Goal: Task Accomplishment & Management: Manage account settings

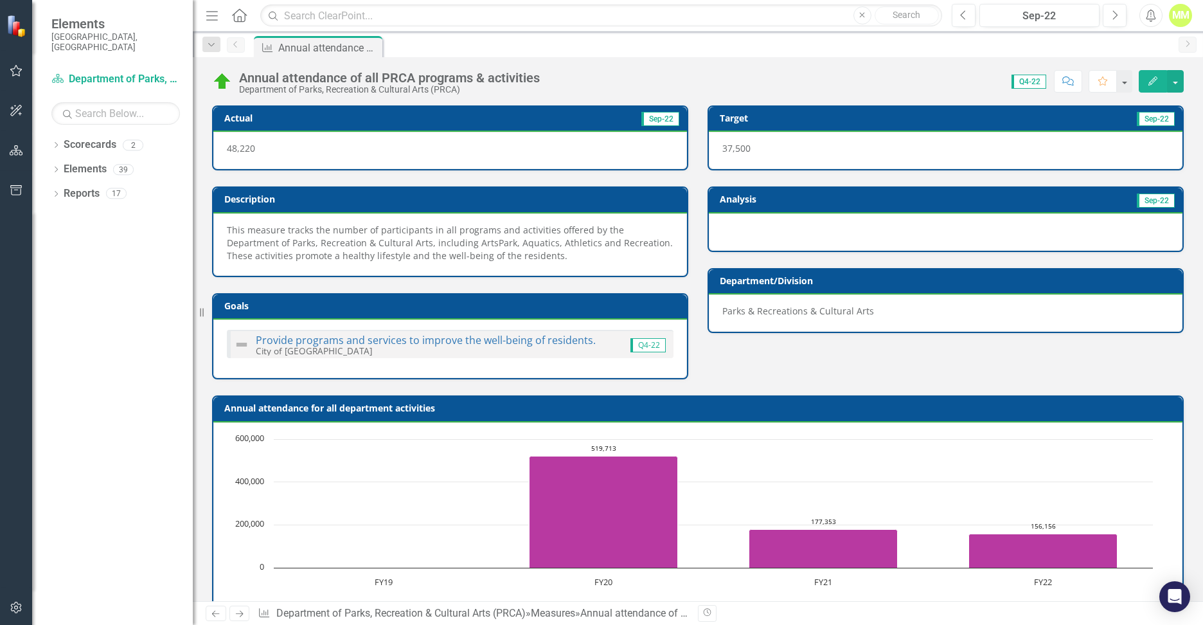
click at [124, 286] on div "Dropdown Scorecards 2 Dropdown City of Hollywood Department of Parks, Recreatio…" at bounding box center [112, 379] width 161 height 490
click at [94, 72] on link "Scorecard Department of Parks, Recreation & Cultural Arts (PRCA)" at bounding box center [115, 79] width 129 height 15
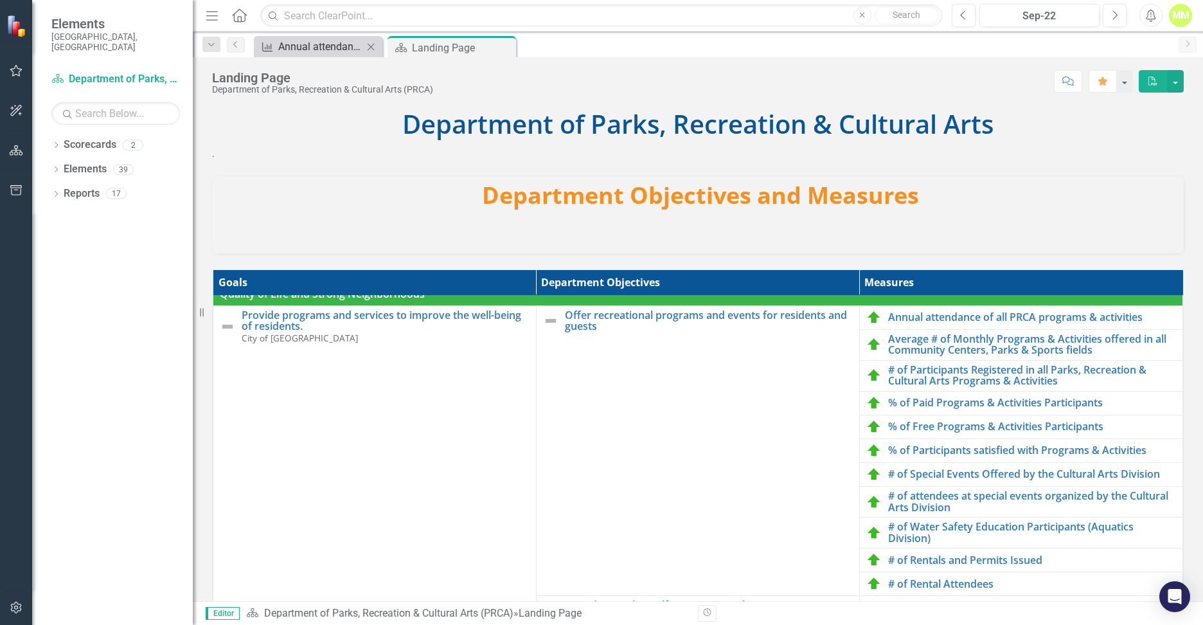
click at [299, 44] on div "Annual attendance of all PRCA programs & activities" at bounding box center [320, 47] width 85 height 16
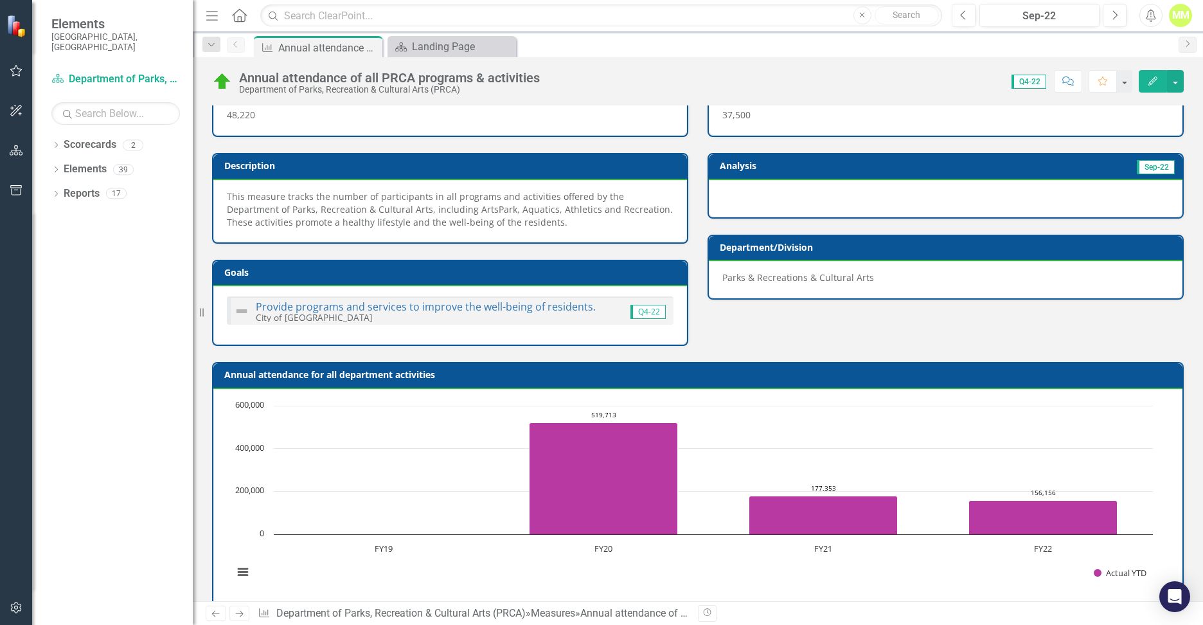
scroll to position [64, 0]
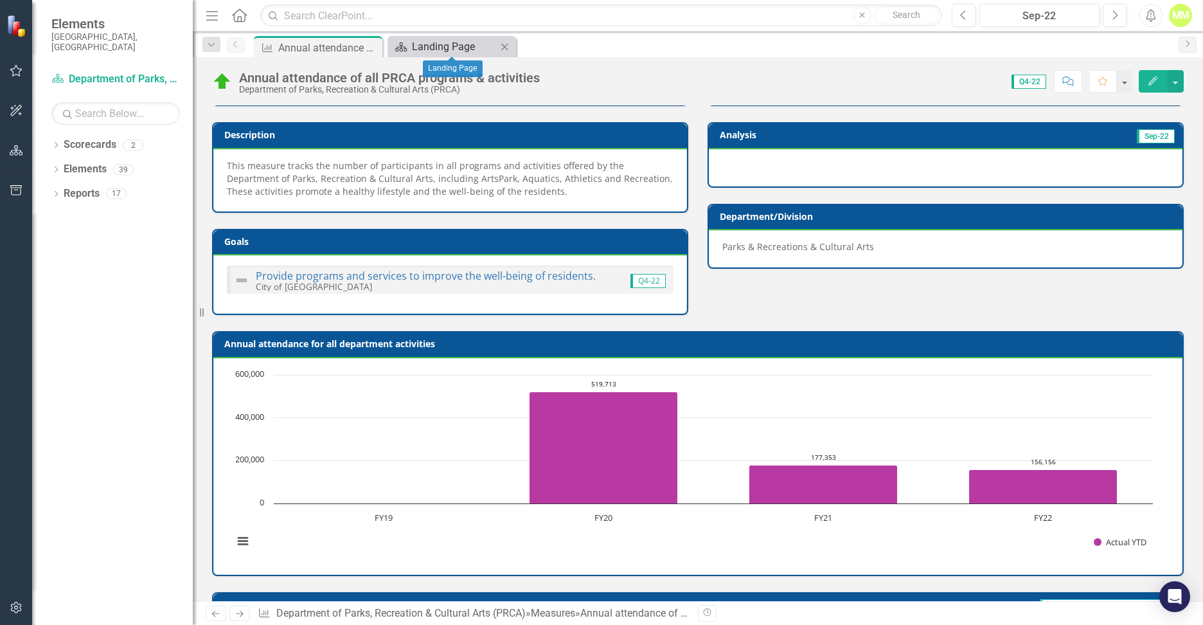
click at [447, 51] on div "Landing Page" at bounding box center [454, 47] width 85 height 16
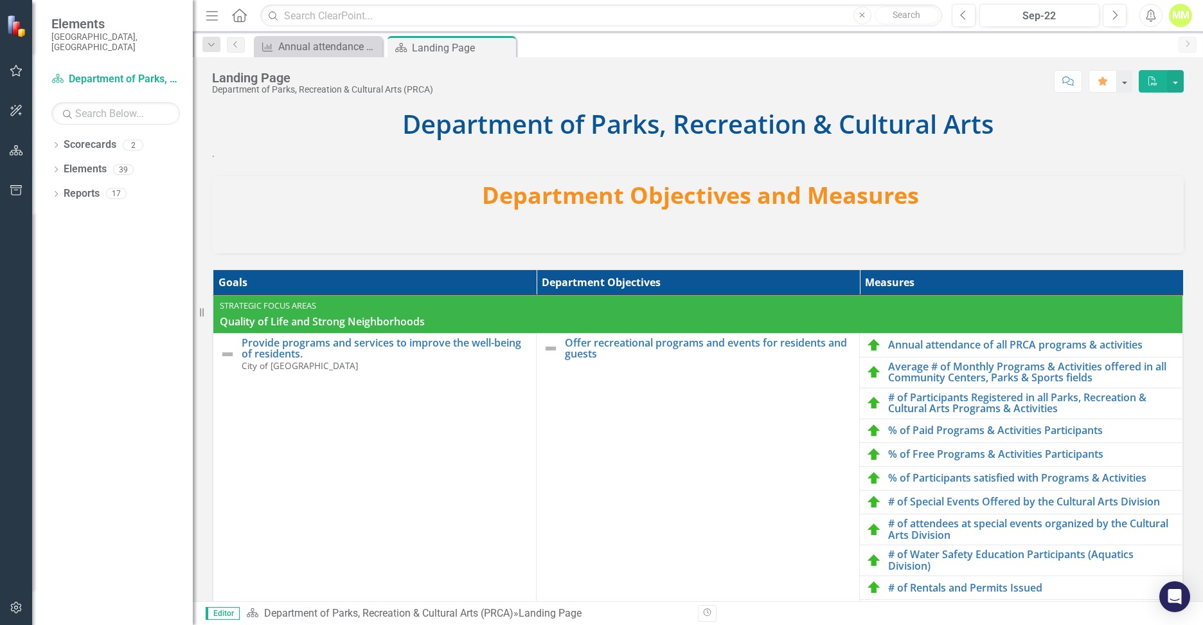
click at [214, 19] on icon "Menu" at bounding box center [212, 14] width 17 height 13
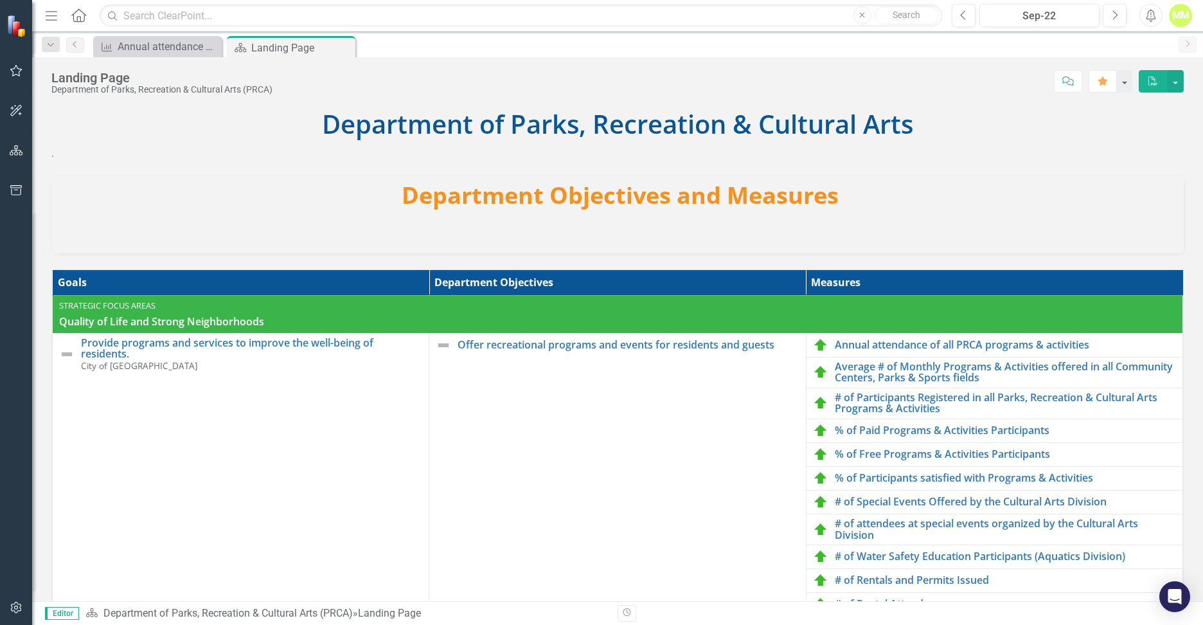
click at [55, 15] on icon "button" at bounding box center [52, 15] width 12 height 9
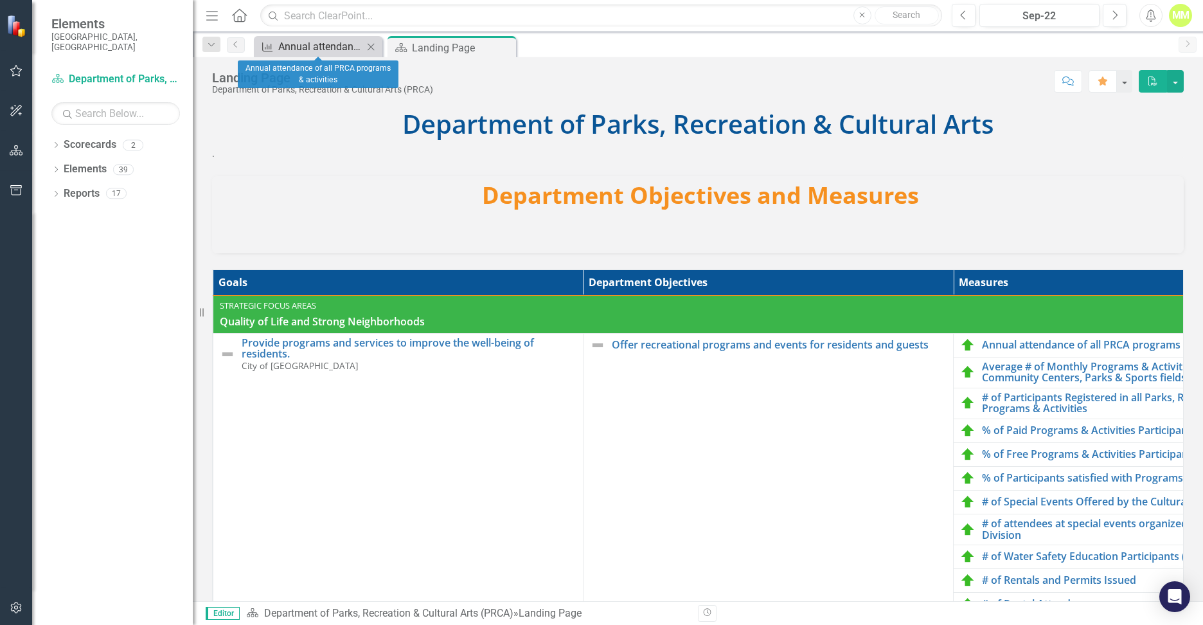
click at [319, 47] on div "Annual attendance of all PRCA programs & activities" at bounding box center [320, 47] width 85 height 16
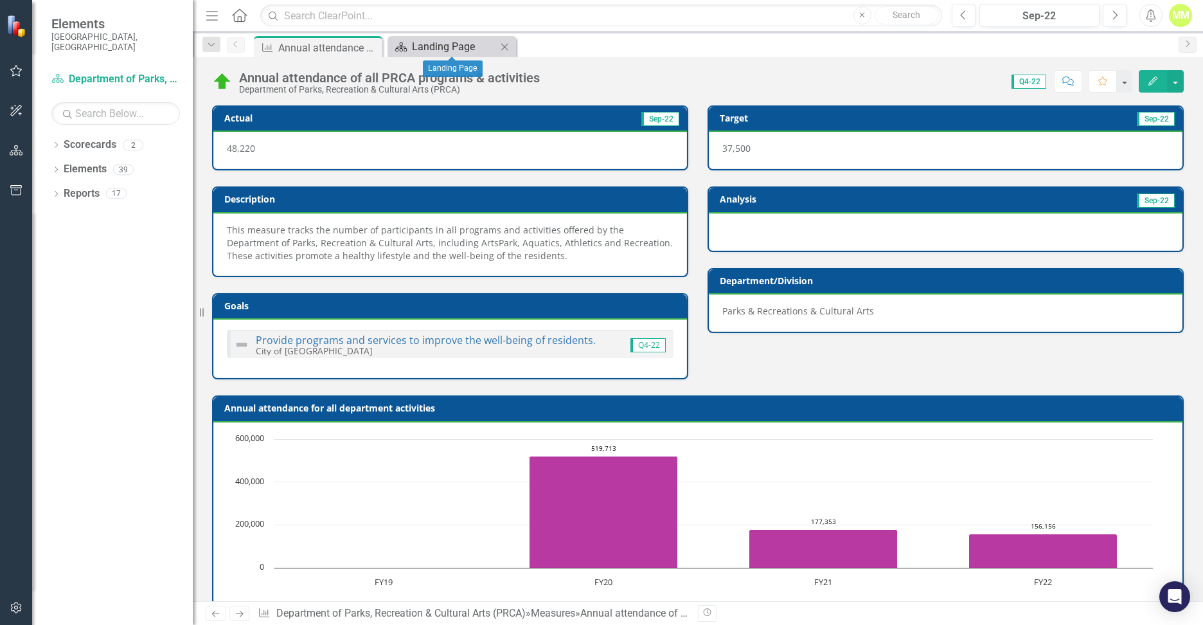
click at [423, 48] on div "Landing Page" at bounding box center [454, 47] width 85 height 16
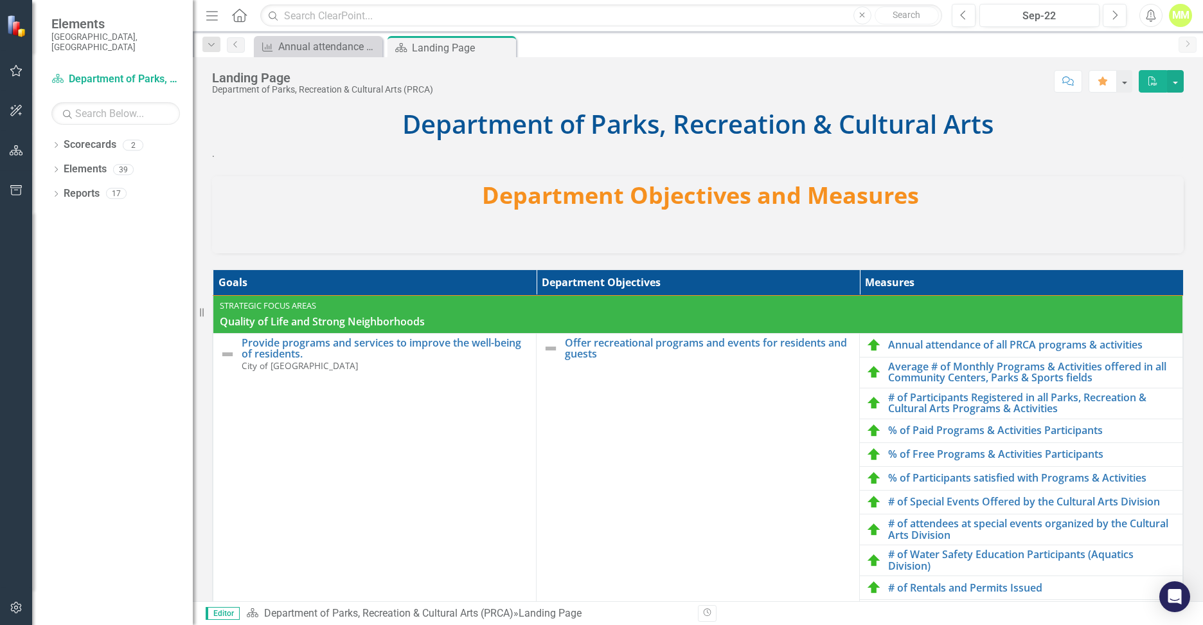
click at [239, 15] on icon "Home" at bounding box center [239, 14] width 17 height 13
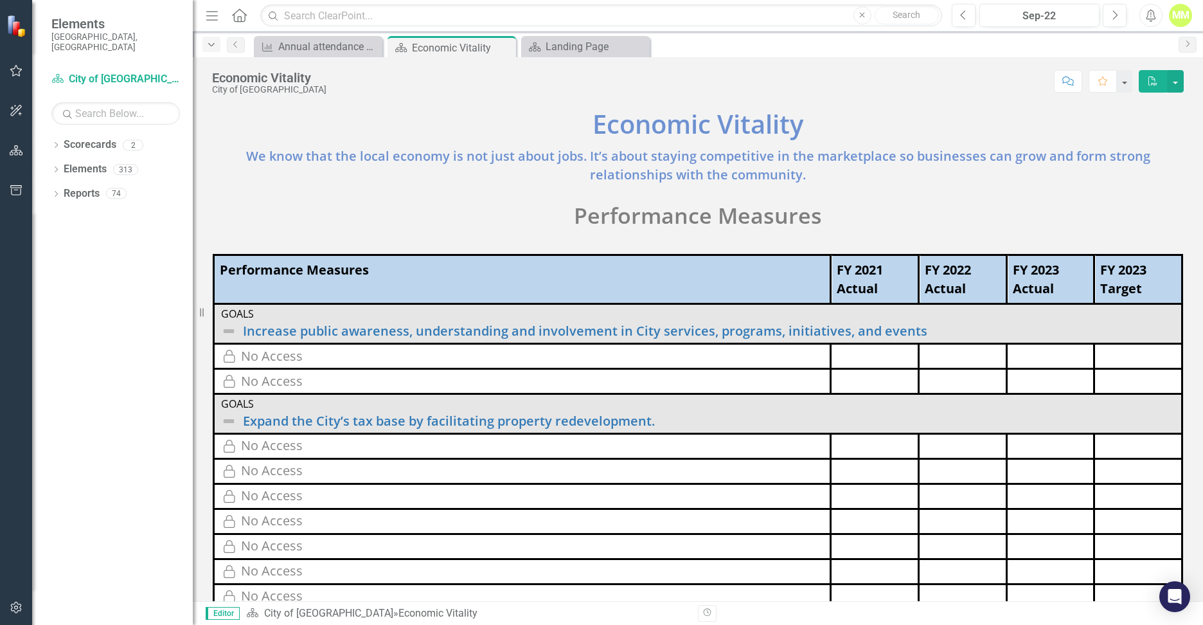
click at [215, 46] on icon "Dropdown" at bounding box center [212, 44] width 12 height 9
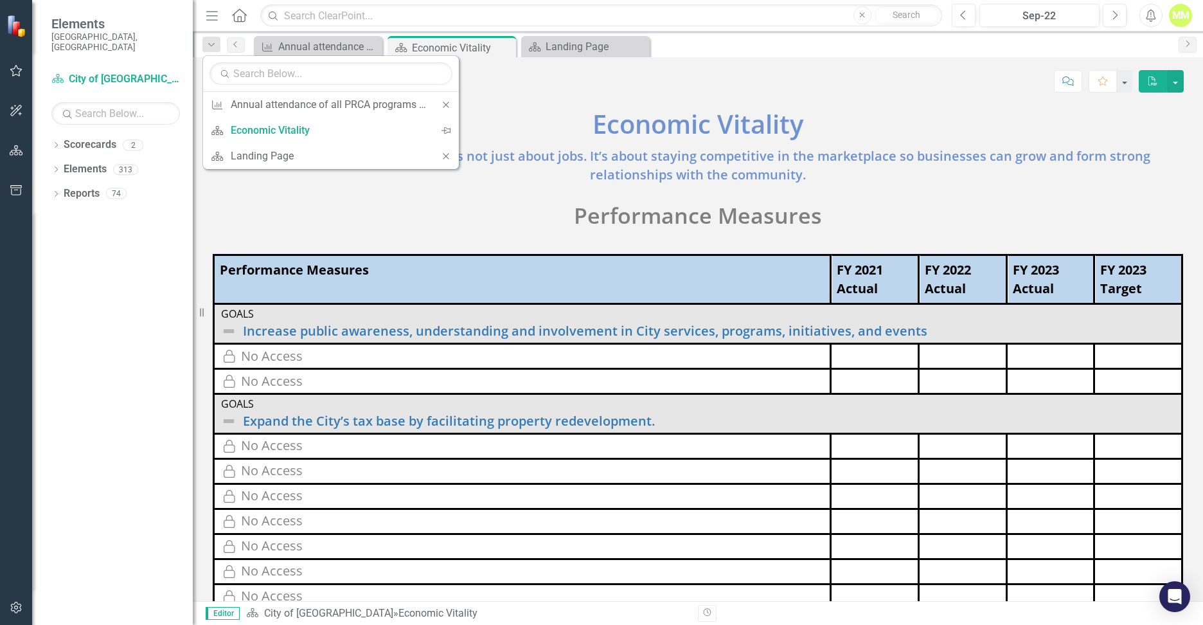
click at [350, 201] on p "Performance Measures" at bounding box center [698, 215] width 972 height 31
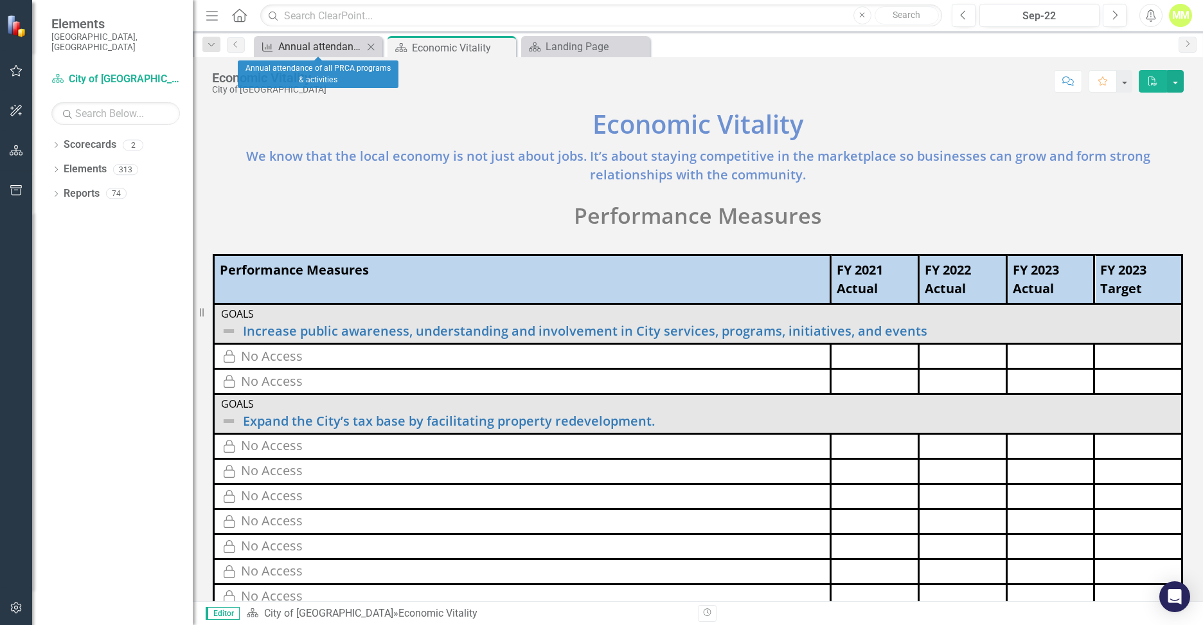
click at [296, 42] on div "Annual attendance of all PRCA programs & activities" at bounding box center [320, 47] width 85 height 16
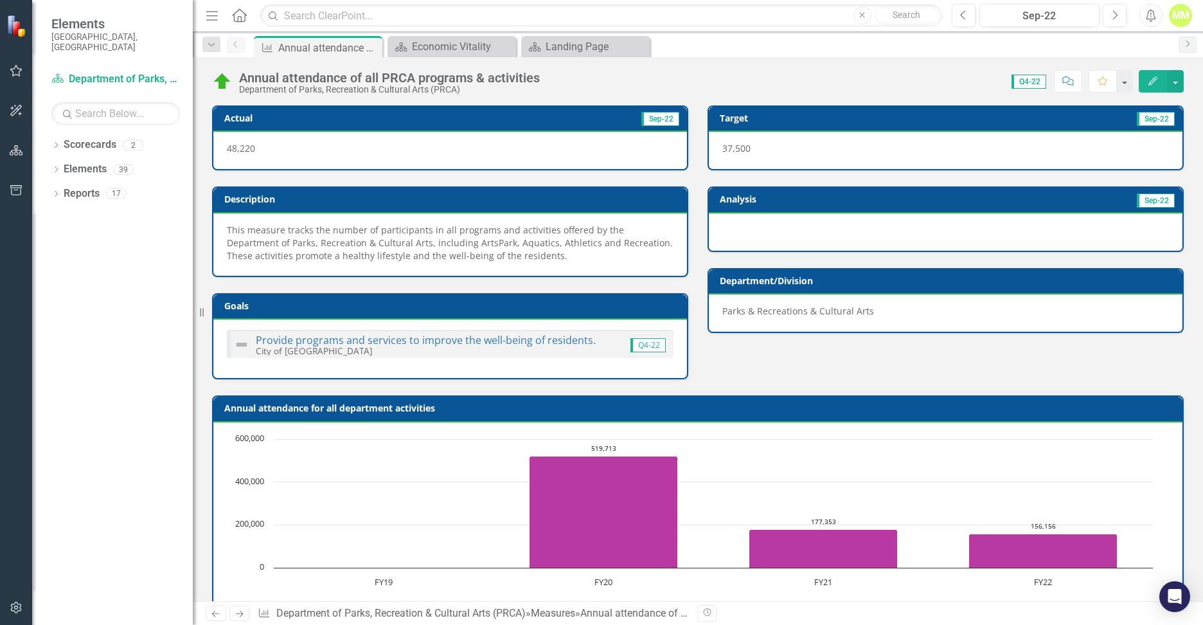
scroll to position [386, 0]
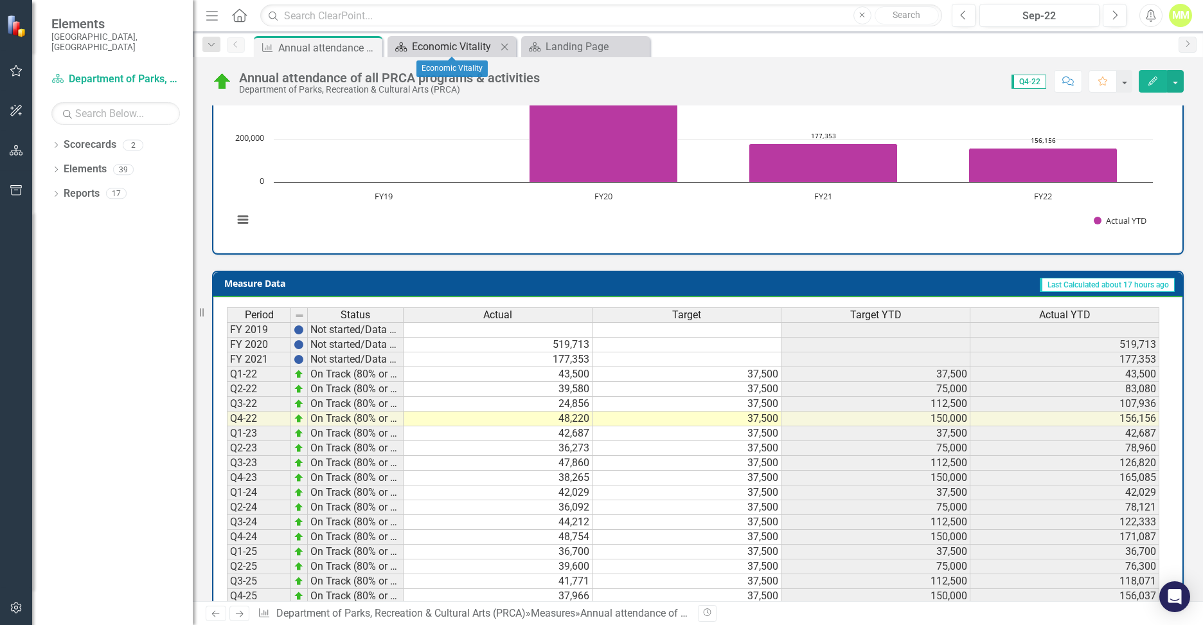
click at [420, 42] on div "Economic Vitality" at bounding box center [454, 47] width 85 height 16
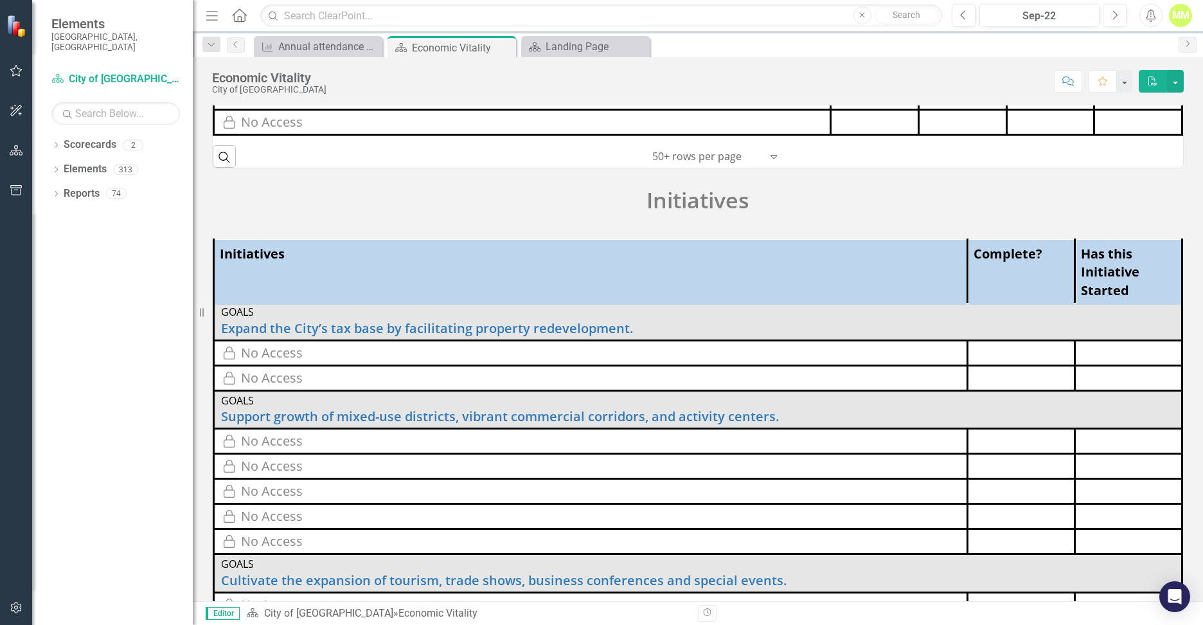
scroll to position [738, 0]
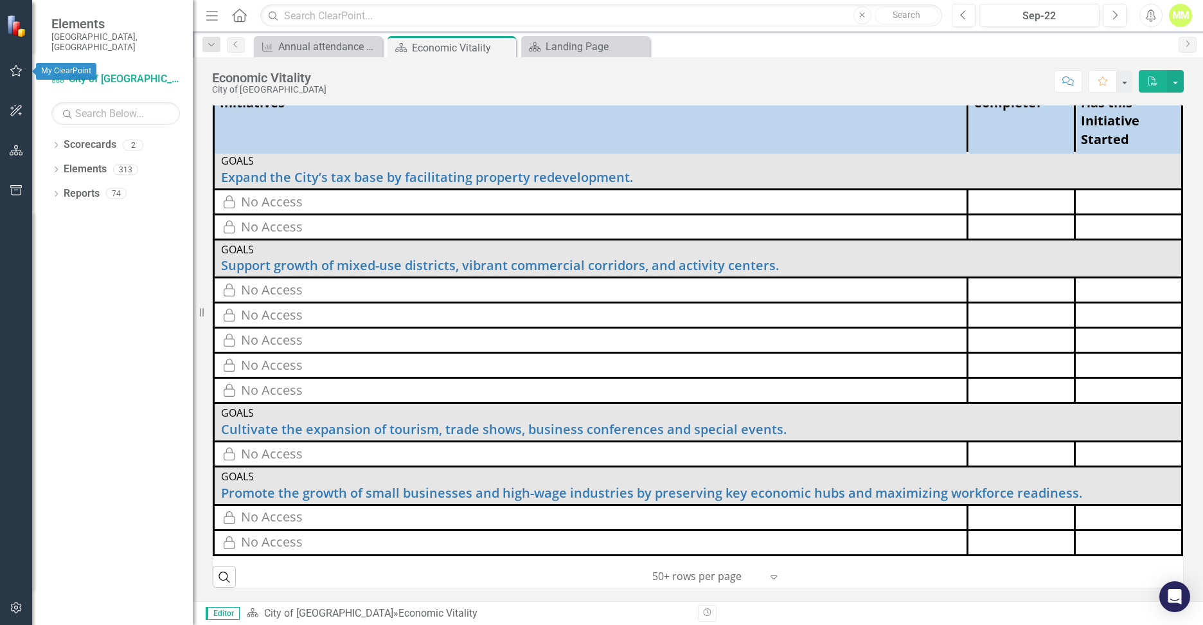
click at [18, 71] on icon "button" at bounding box center [16, 71] width 13 height 10
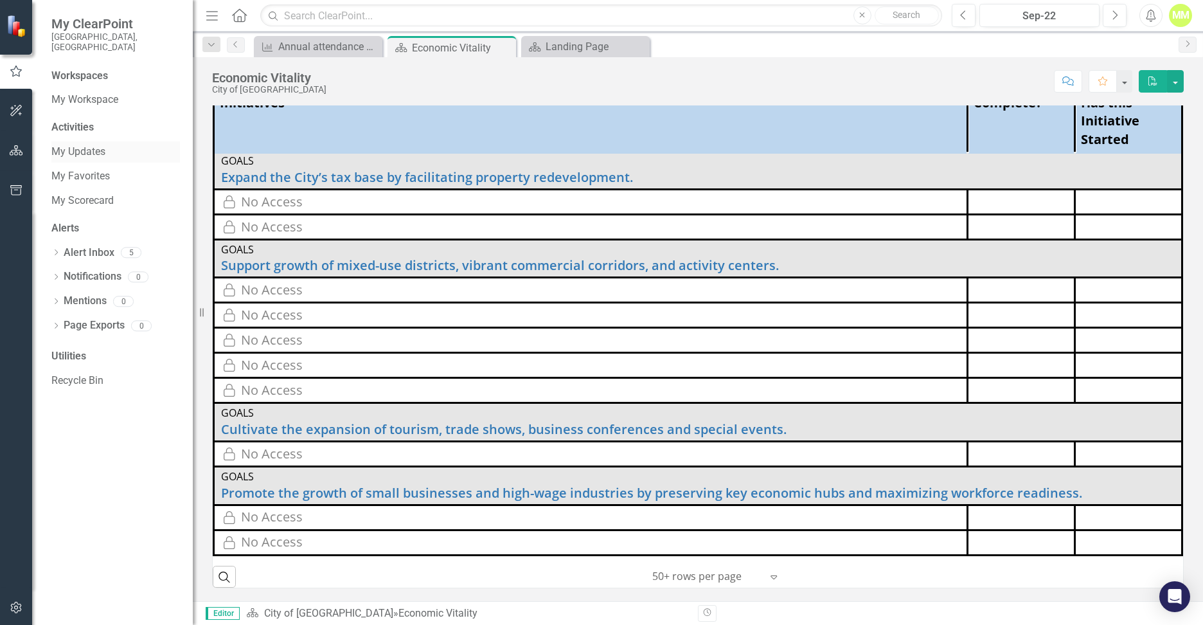
click at [87, 145] on link "My Updates" at bounding box center [115, 152] width 129 height 15
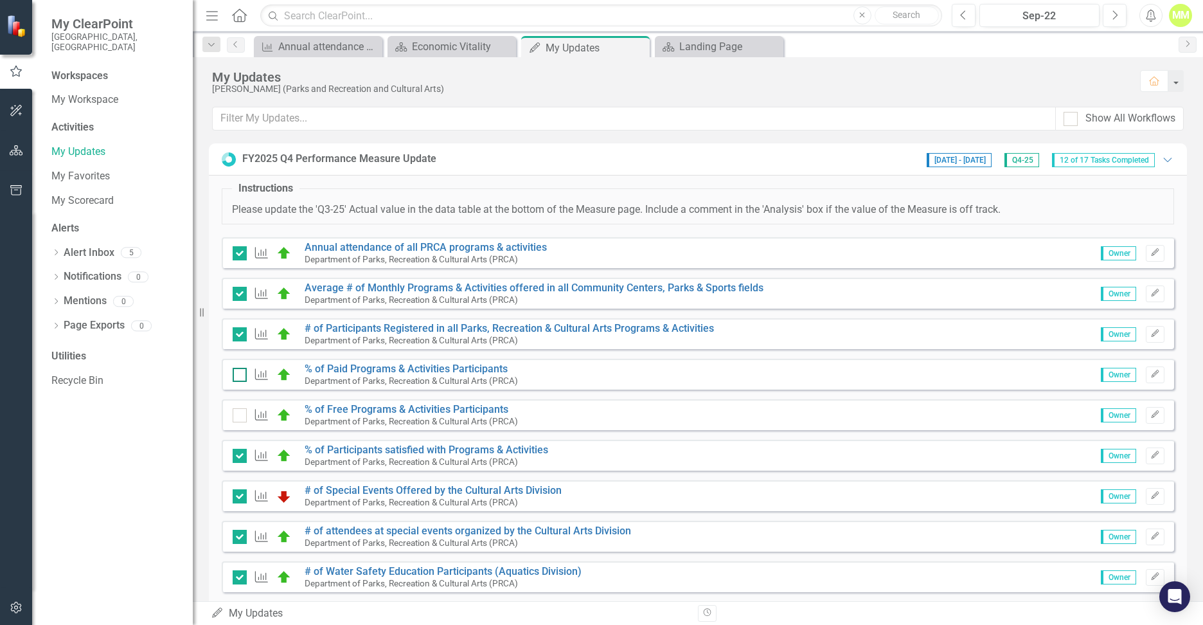
click at [238, 377] on div at bounding box center [240, 375] width 14 height 14
click at [238, 376] on input "checkbox" at bounding box center [237, 372] width 8 height 8
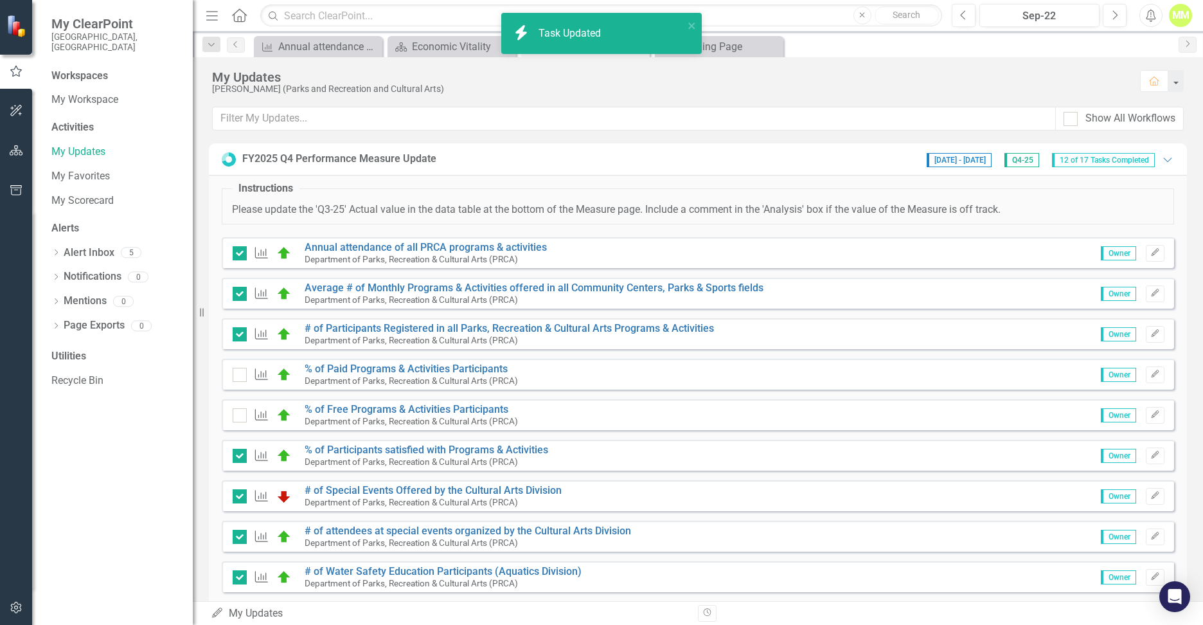
checkbox input "true"
click at [240, 410] on input "checkbox" at bounding box center [237, 412] width 8 height 8
checkbox input "true"
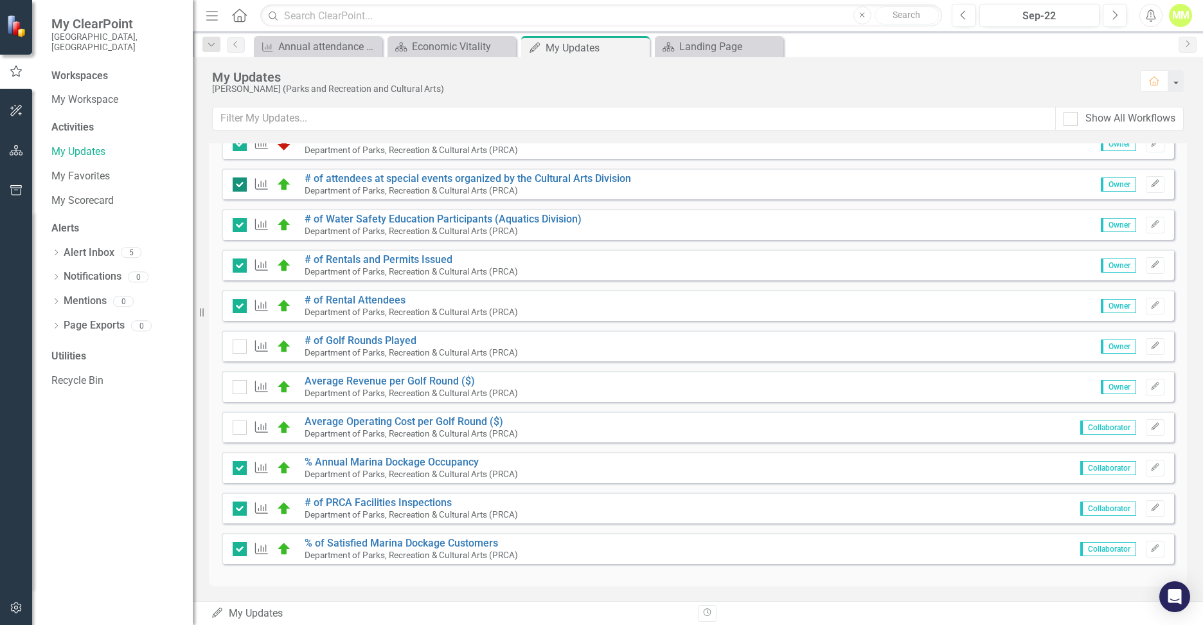
scroll to position [354, 0]
click at [239, 340] on input "checkbox" at bounding box center [237, 342] width 8 height 8
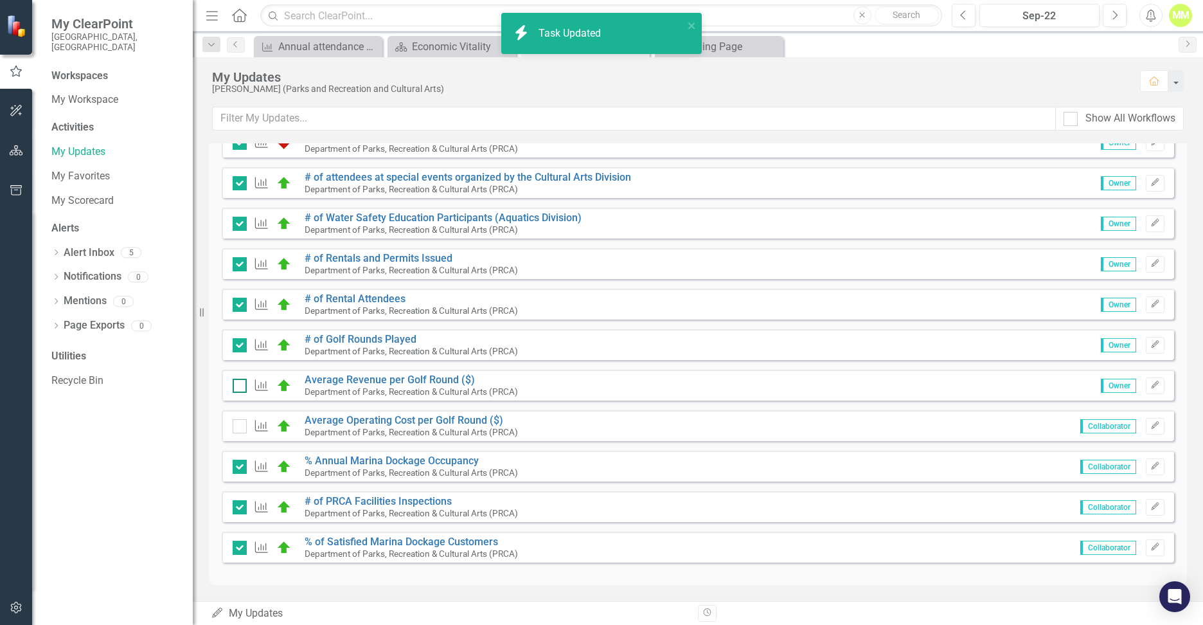
checkbox input "true"
click at [237, 392] on div at bounding box center [240, 386] width 14 height 14
click at [237, 387] on input "checkbox" at bounding box center [237, 383] width 8 height 8
checkbox input "true"
click at [235, 430] on div at bounding box center [240, 426] width 14 height 14
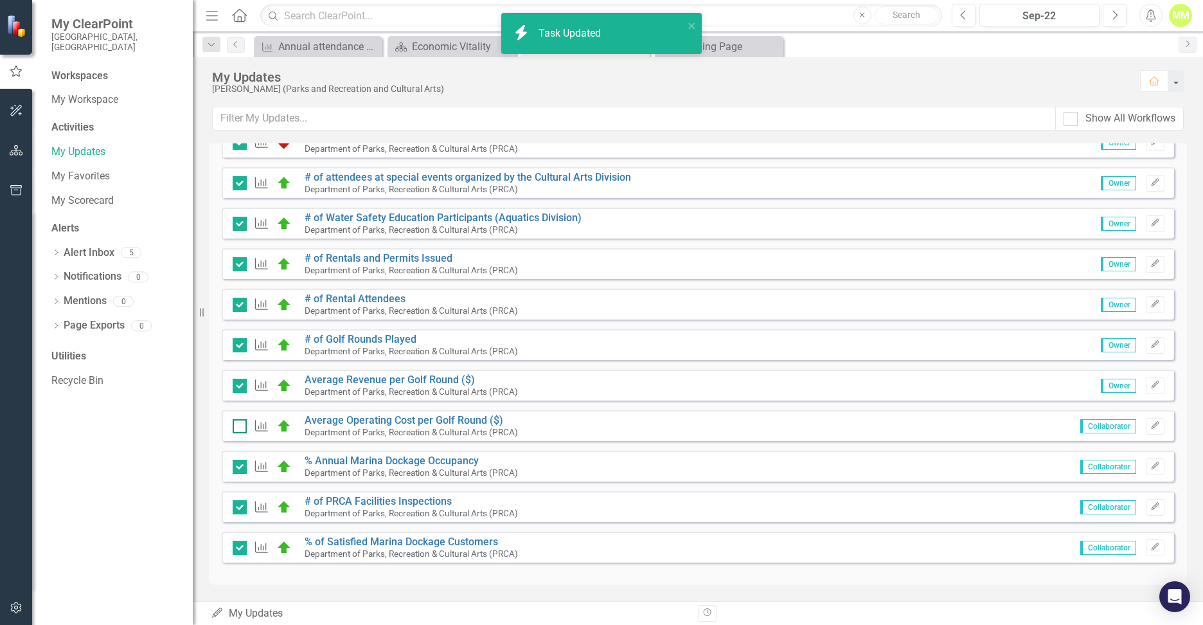
click at [235, 427] on input "checkbox" at bounding box center [237, 423] width 8 height 8
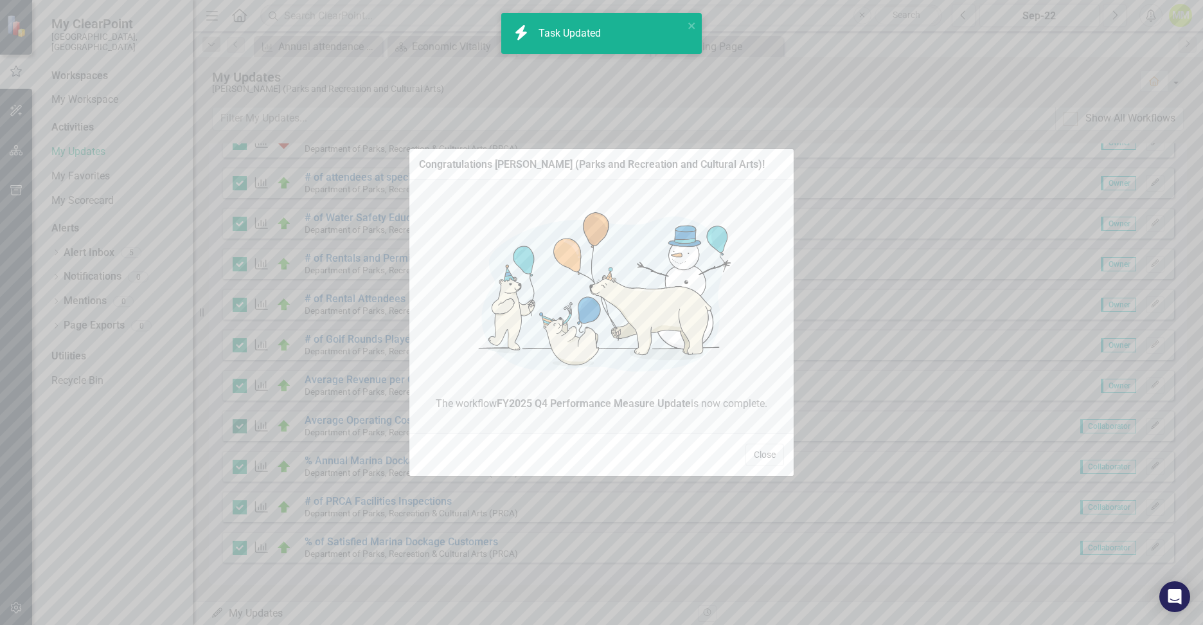
checkbox input "true"
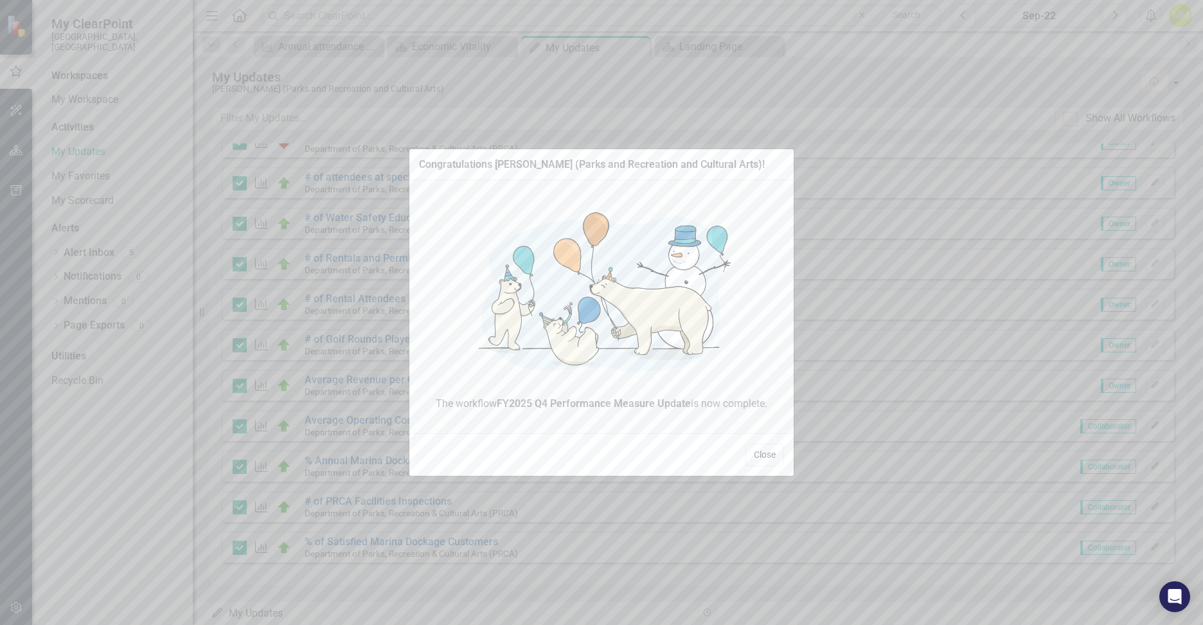
click at [758, 454] on button "Close" at bounding box center [765, 454] width 39 height 22
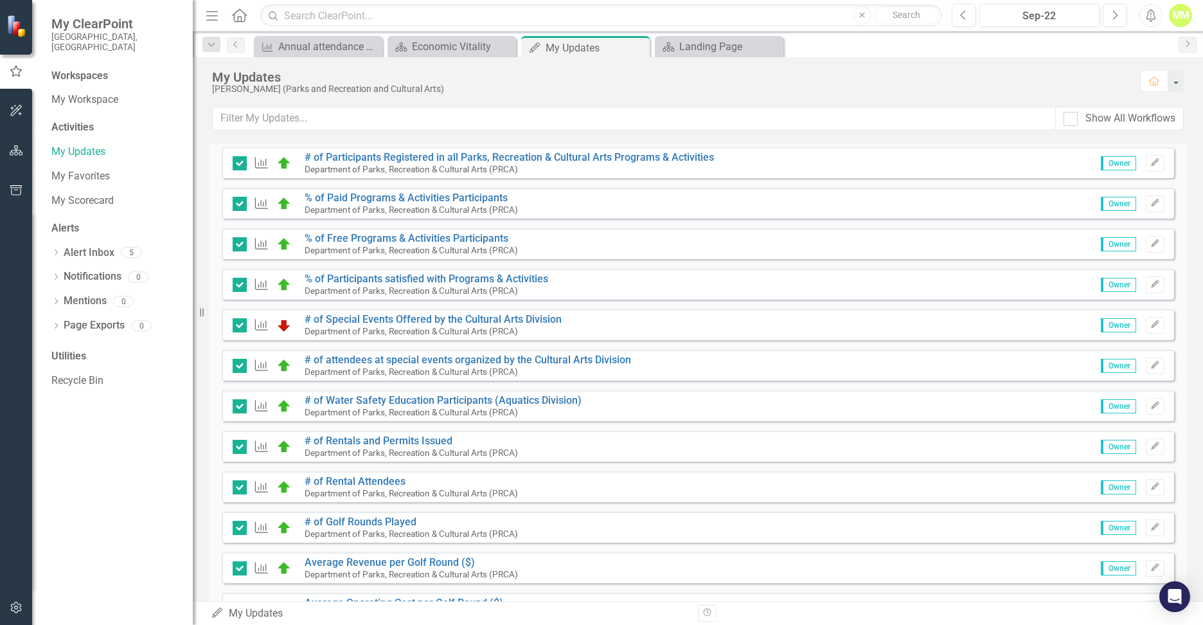
scroll to position [0, 0]
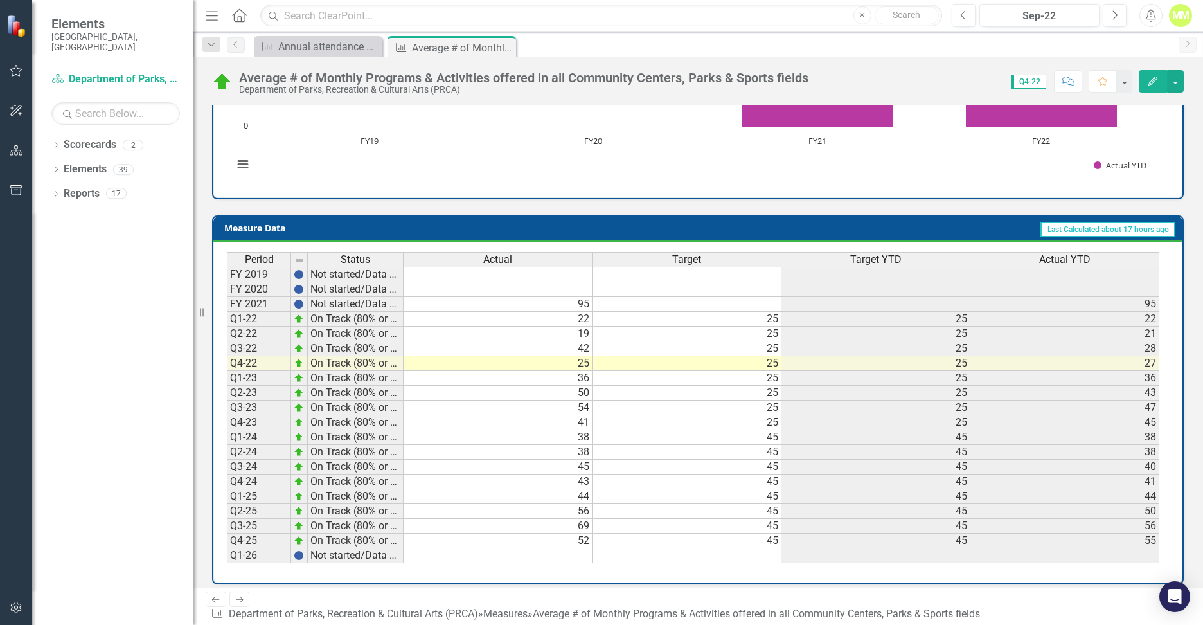
scroll to position [437, 0]
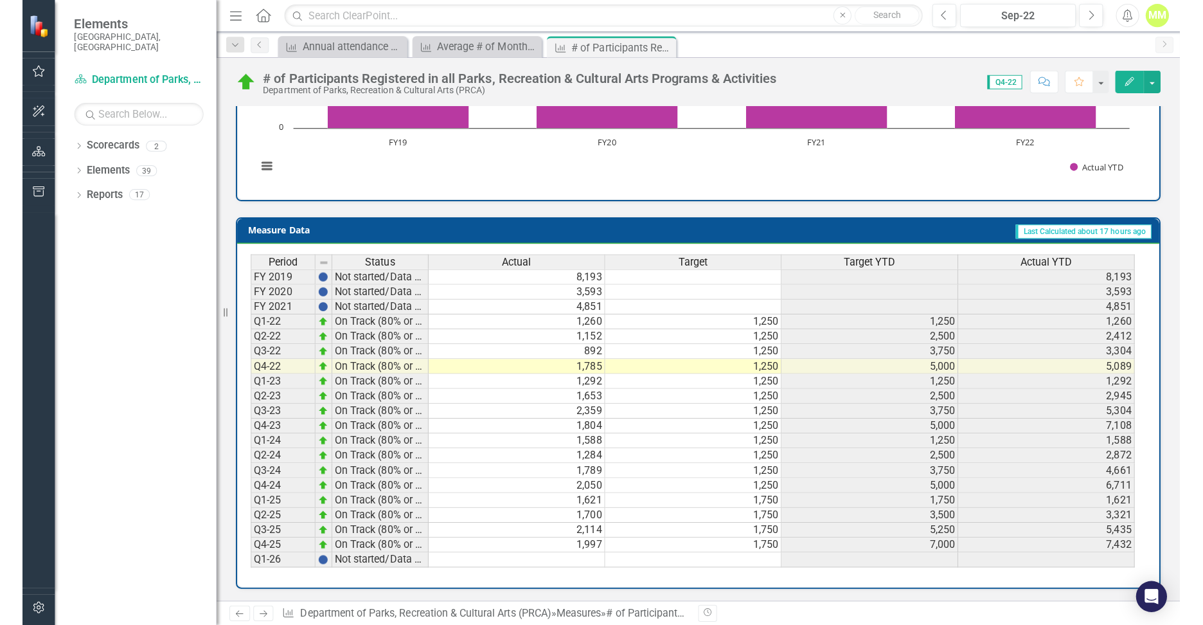
scroll to position [428, 0]
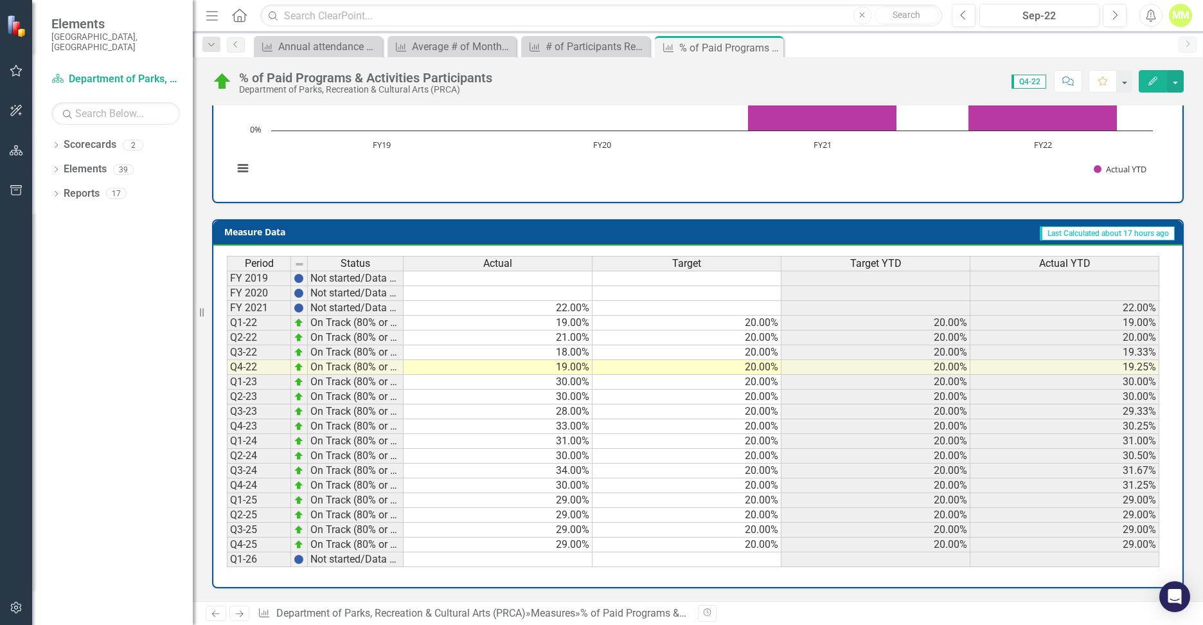
scroll to position [424, 0]
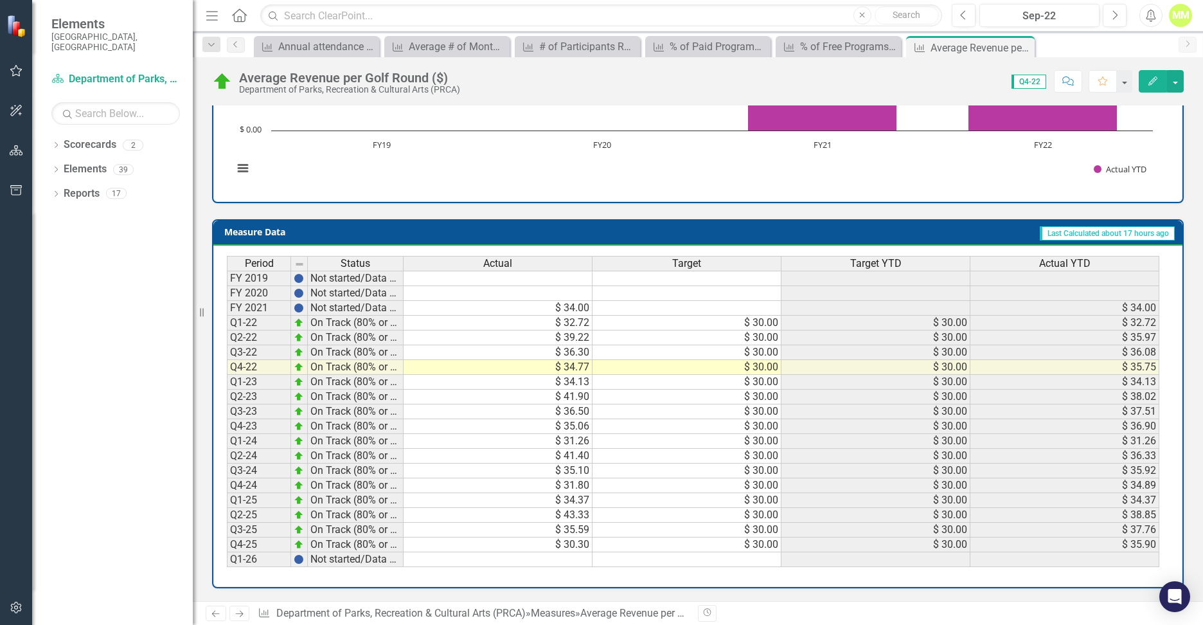
scroll to position [424, 0]
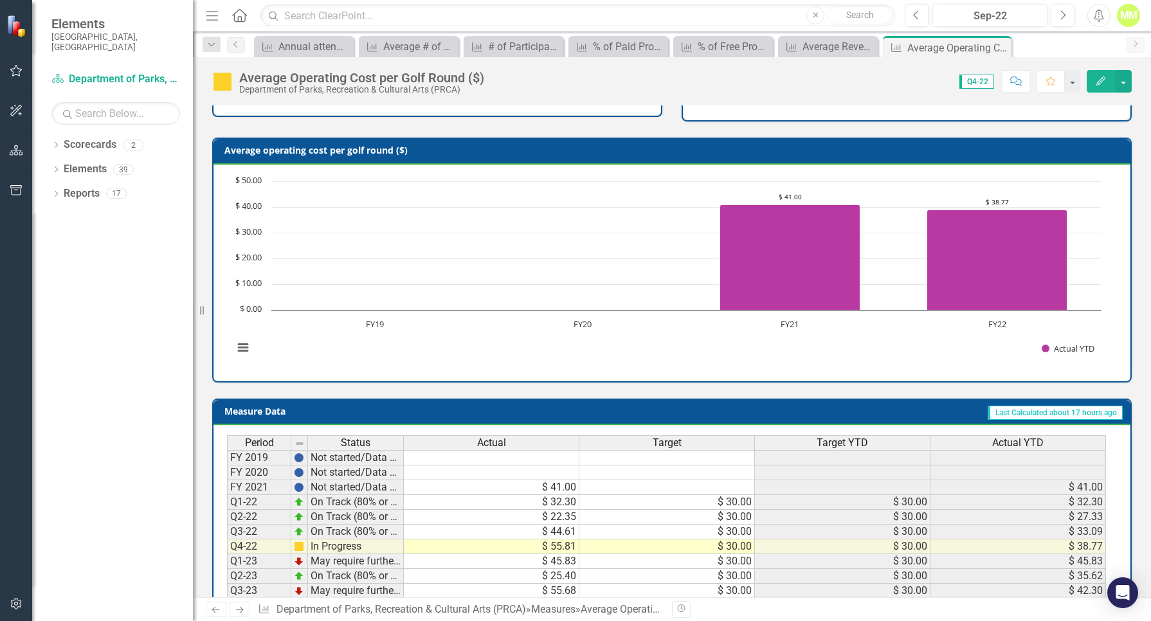
scroll to position [433, 0]
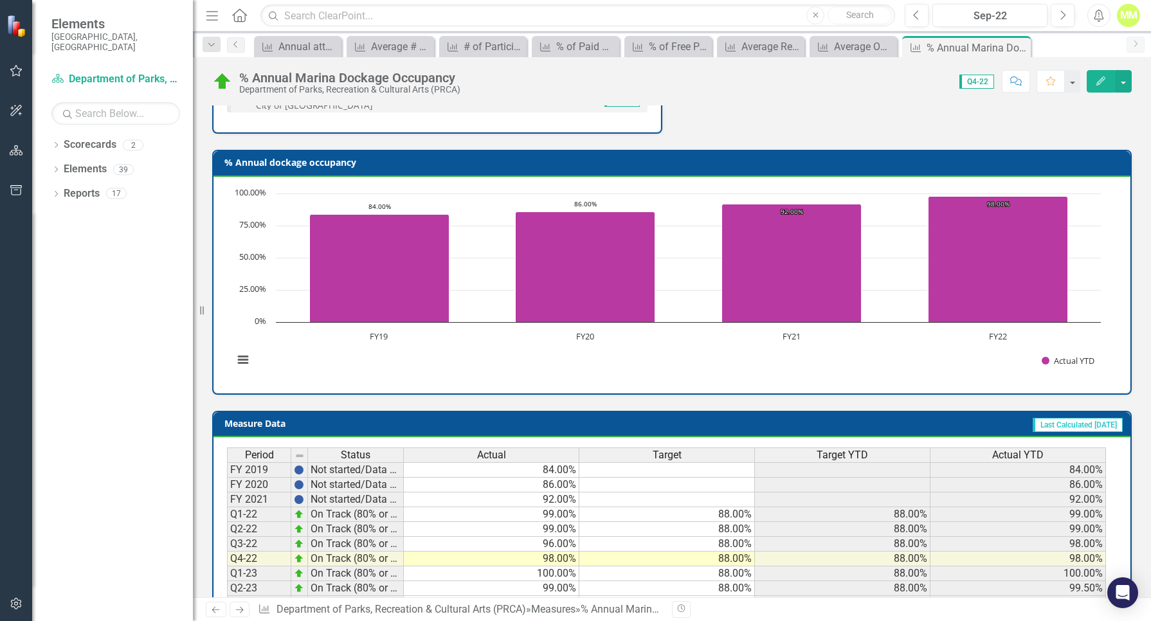
scroll to position [416, 0]
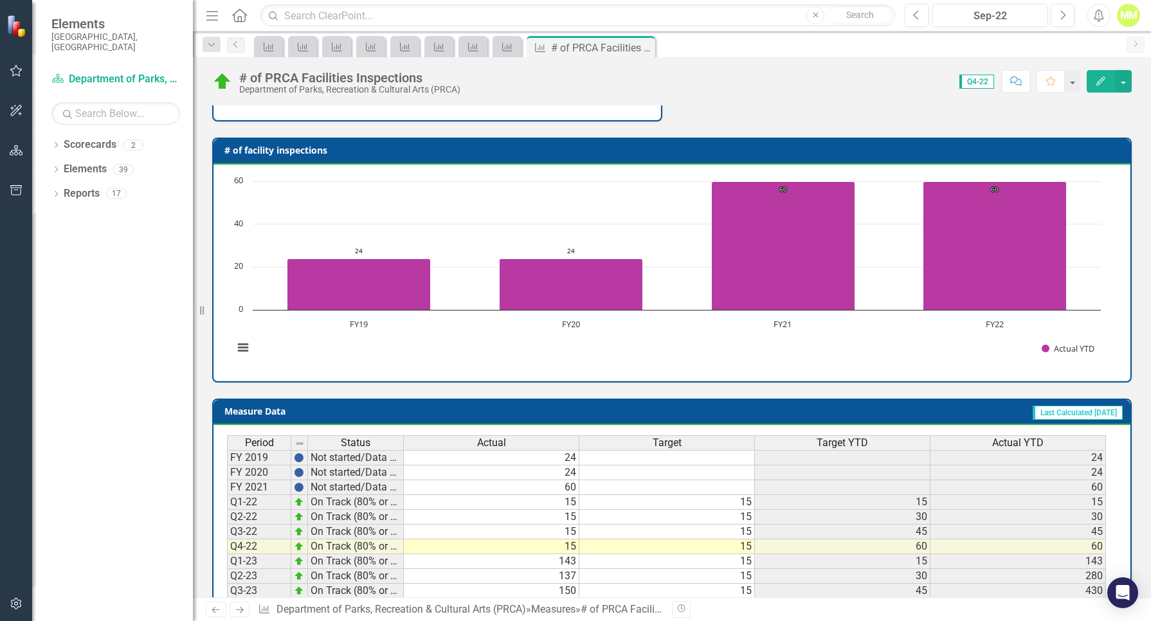
scroll to position [428, 0]
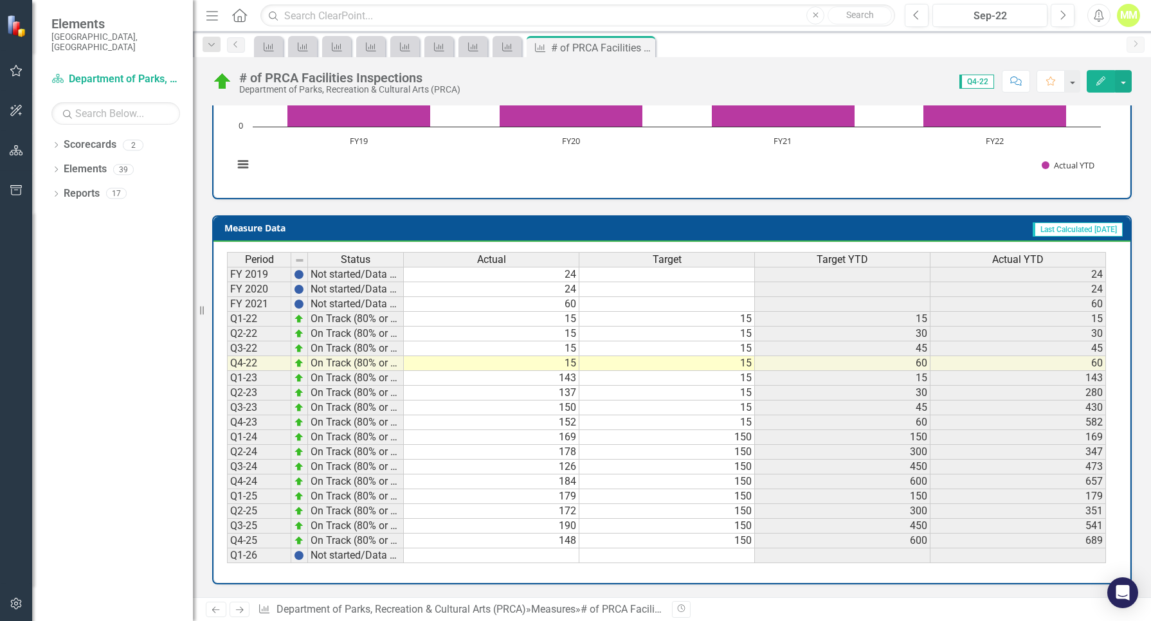
click at [567, 542] on td "148" at bounding box center [491, 540] width 175 height 15
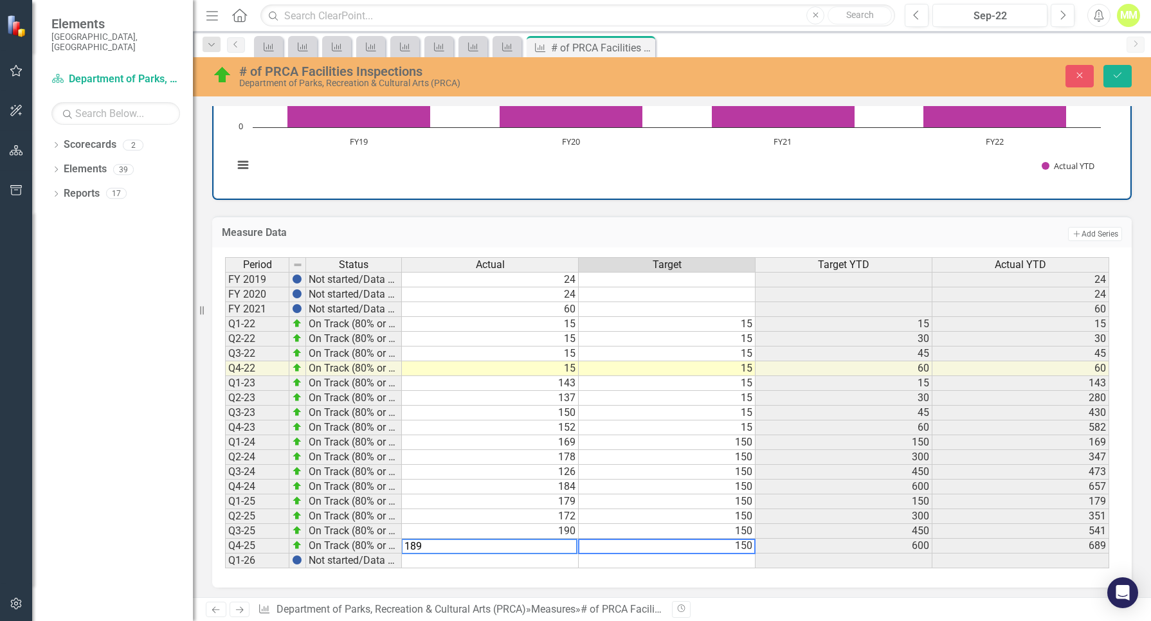
click at [225, 539] on div "Period Status Actual Target Target YTD Actual YTD FY 2019 Not started/Data not …" at bounding box center [225, 412] width 0 height 311
type textarea "150"
click at [529, 548] on td "189" at bounding box center [490, 546] width 177 height 15
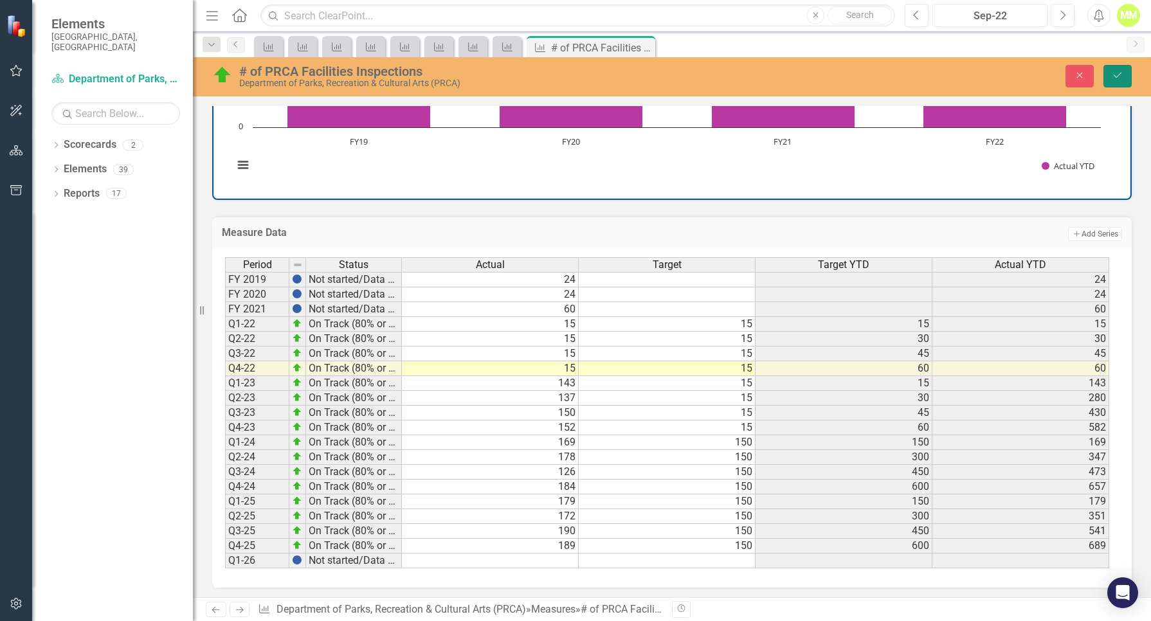
click at [1121, 78] on icon "Save" at bounding box center [1117, 75] width 12 height 9
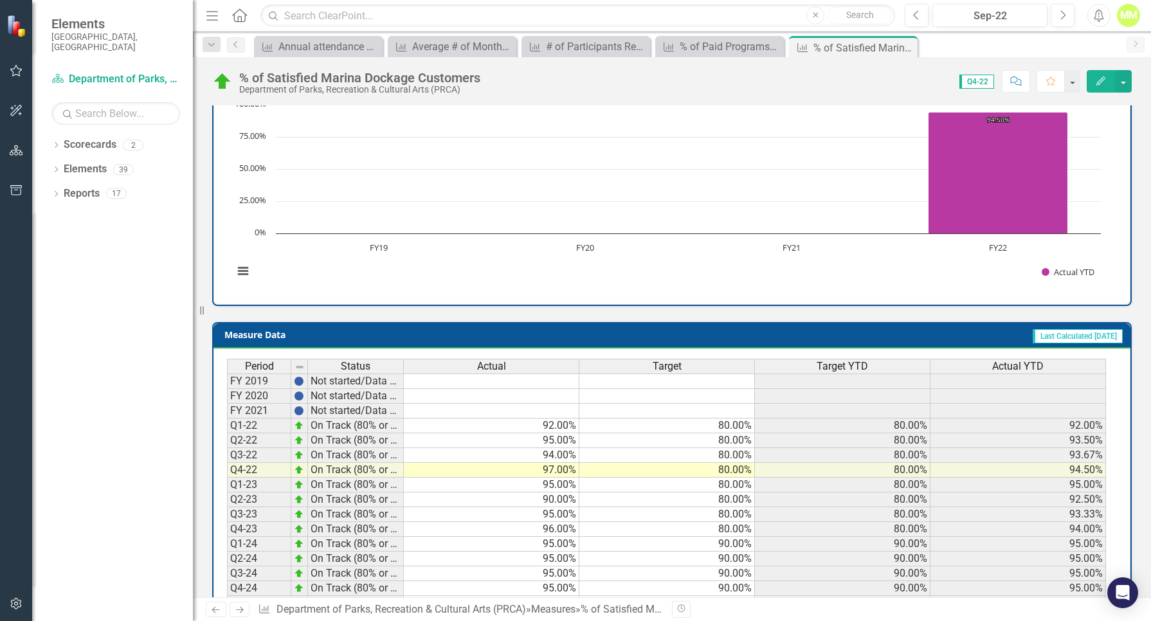
scroll to position [428, 0]
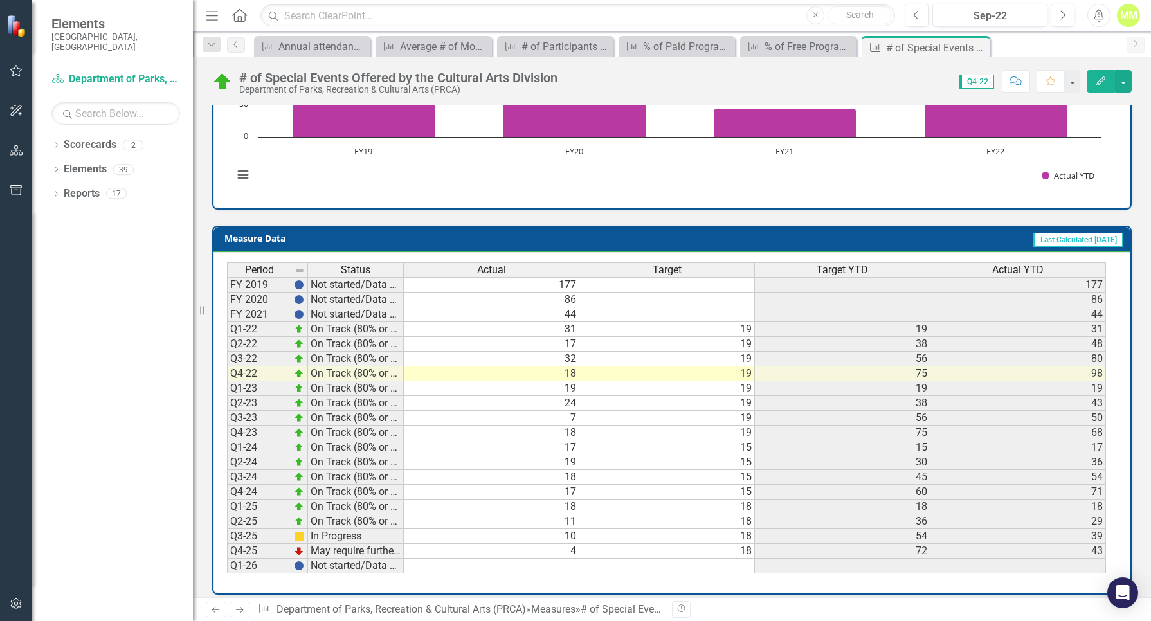
scroll to position [416, 0]
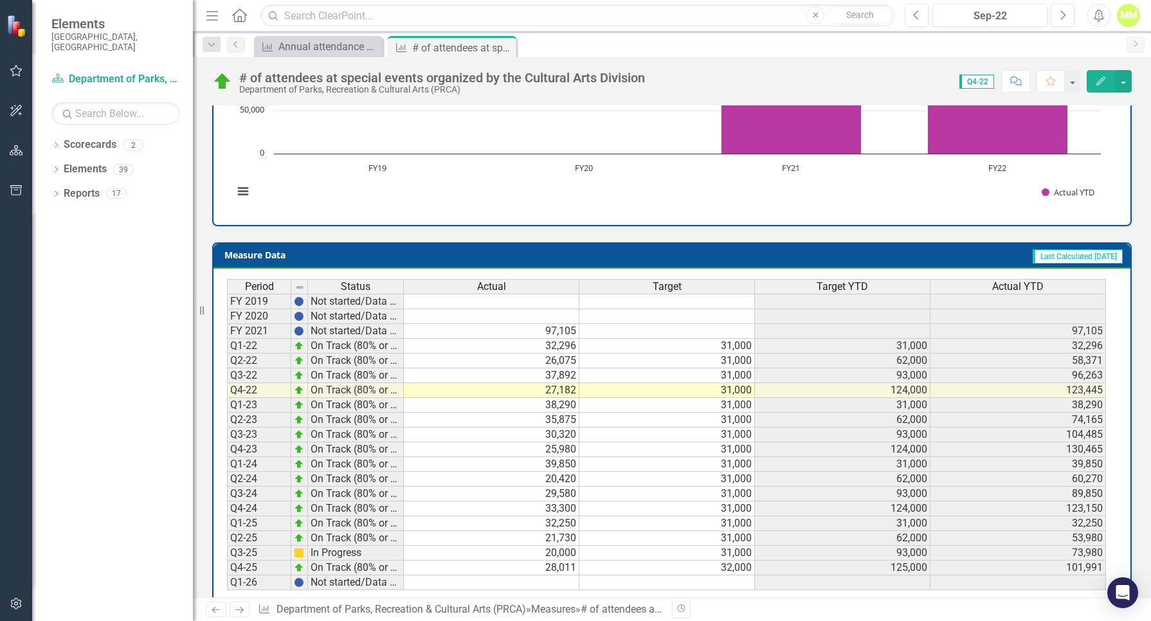
scroll to position [428, 0]
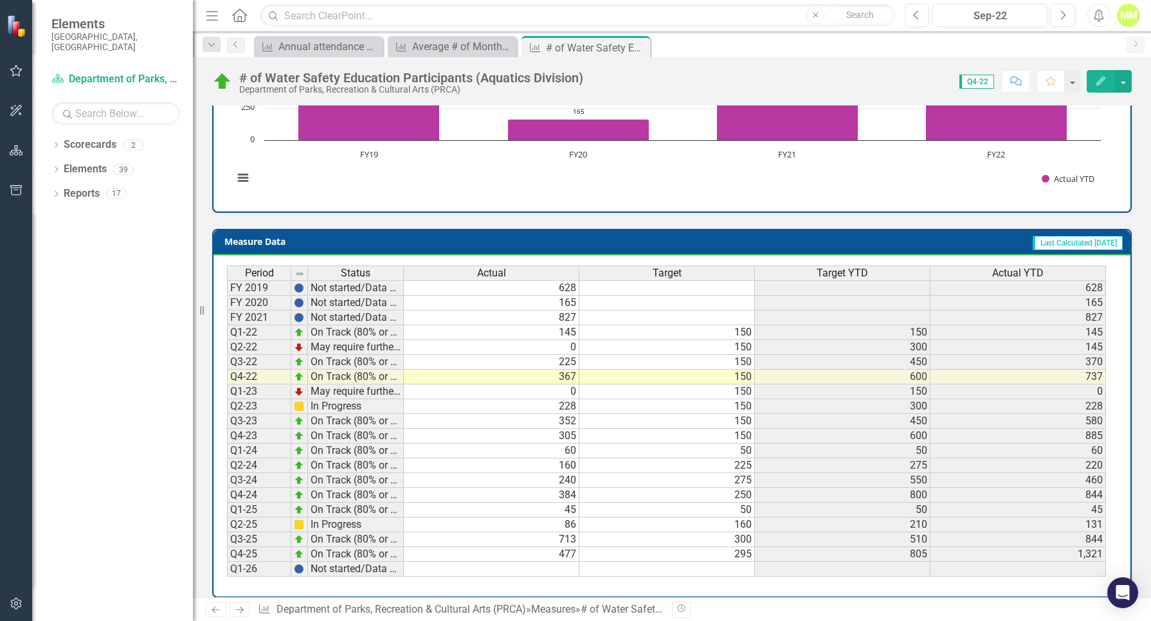
scroll to position [416, 0]
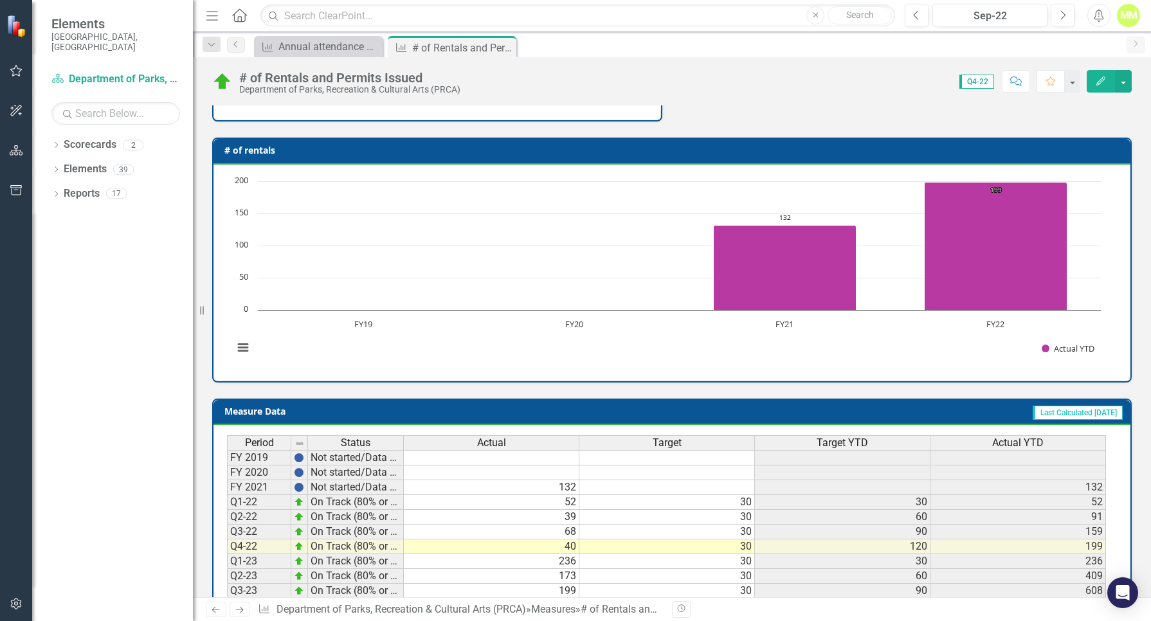
scroll to position [428, 0]
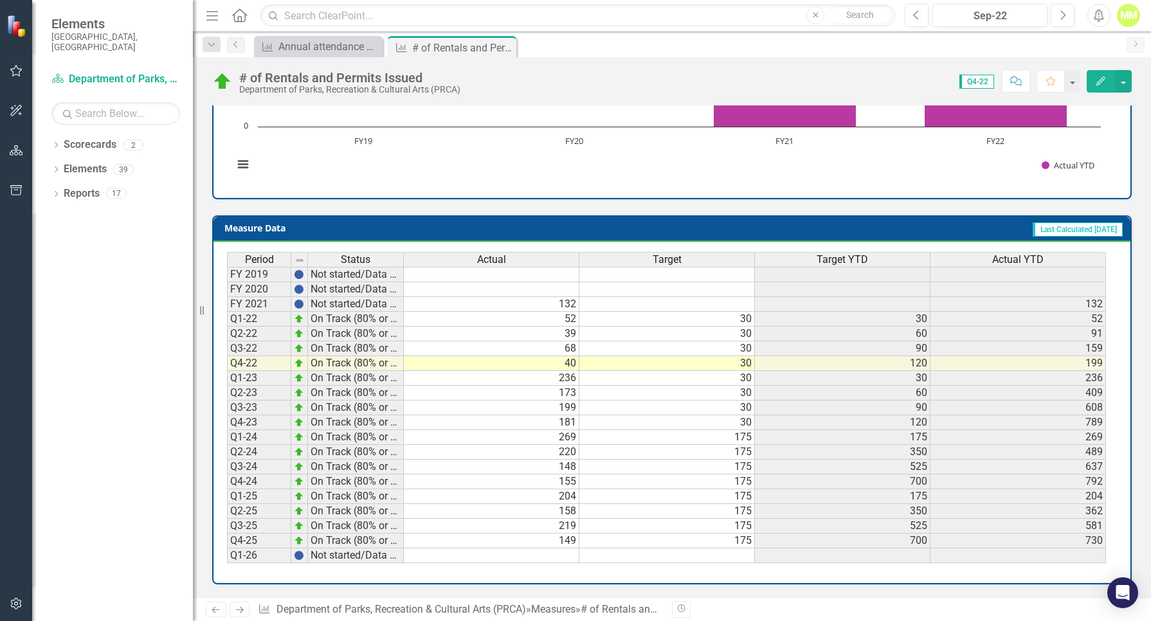
click at [569, 542] on td "149" at bounding box center [491, 540] width 175 height 15
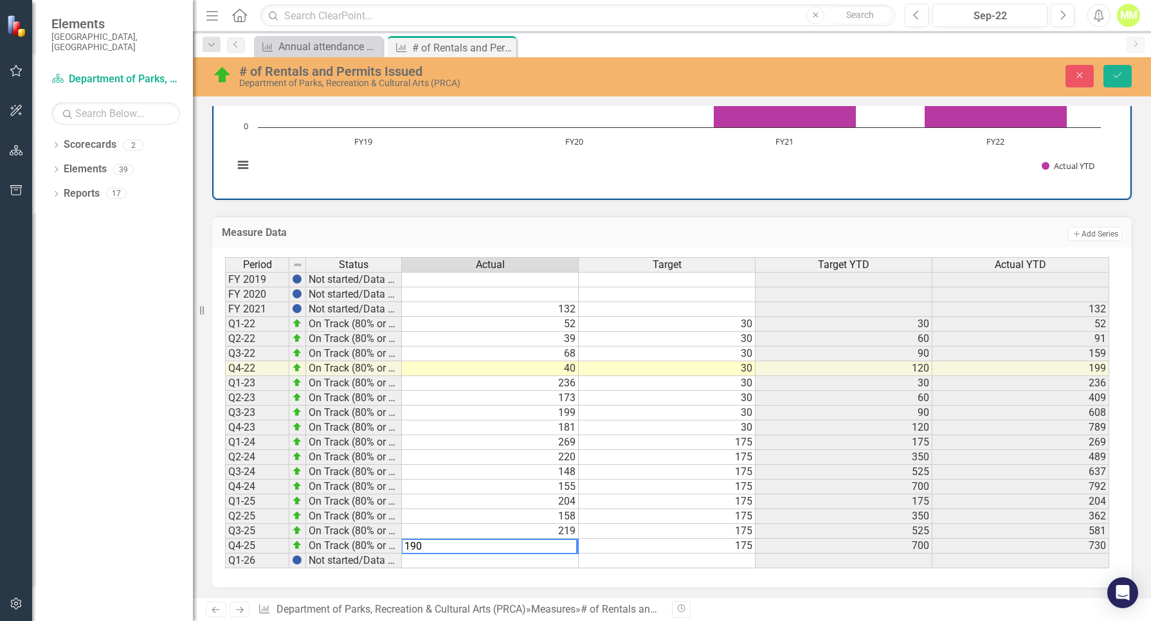
click at [541, 544] on textarea "190" at bounding box center [489, 546] width 176 height 15
click at [541, 531] on td "219" at bounding box center [490, 531] width 177 height 15
type textarea "219"
click at [1112, 73] on icon "Save" at bounding box center [1117, 75] width 12 height 9
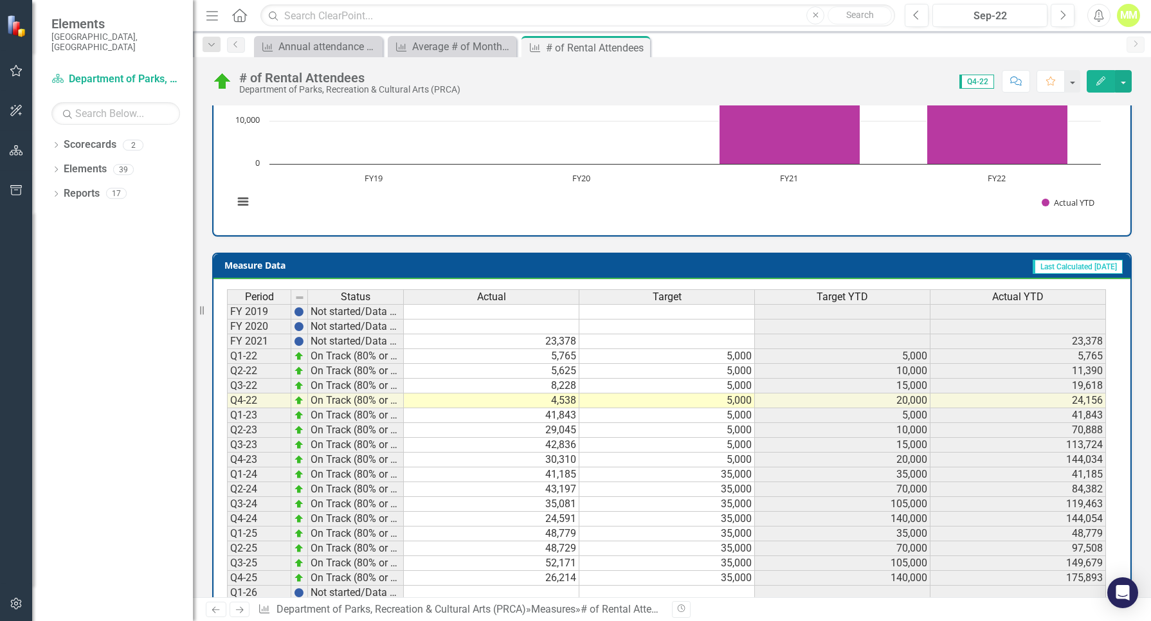
scroll to position [428, 0]
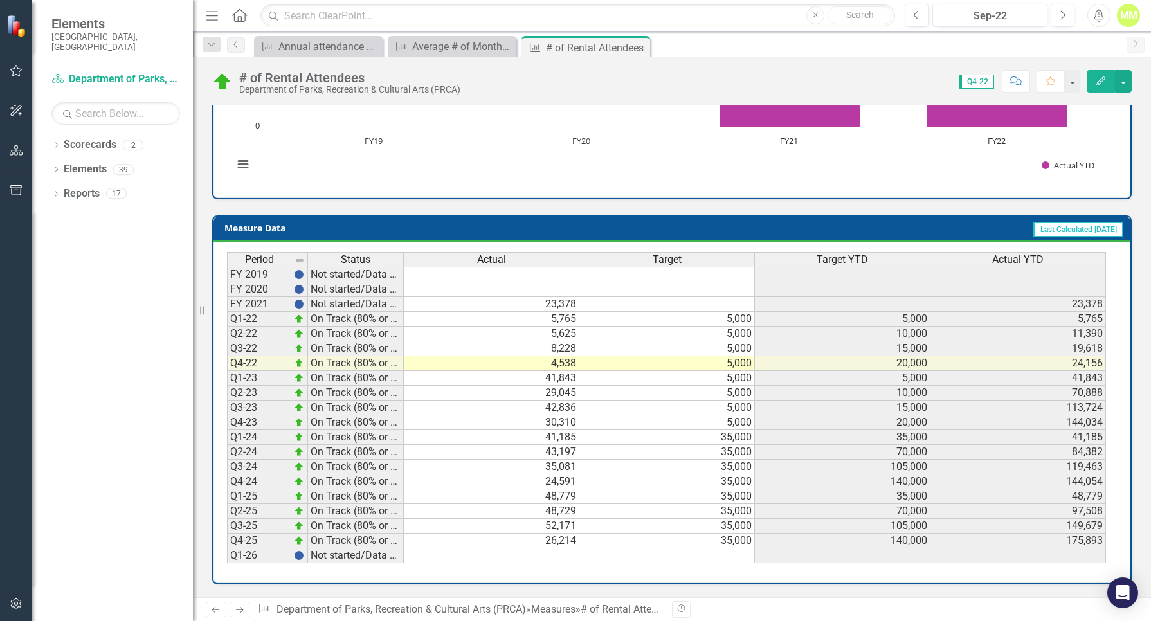
click at [557, 546] on td "26,214" at bounding box center [491, 540] width 175 height 15
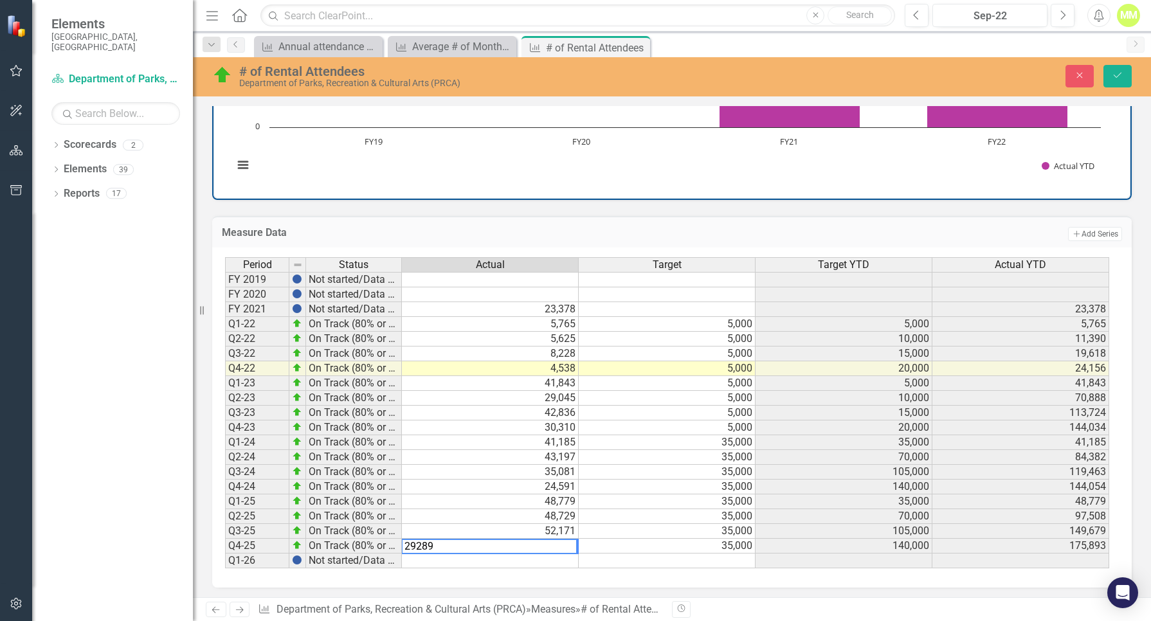
click at [486, 517] on td "48,729" at bounding box center [490, 516] width 177 height 15
type textarea "48729"
click at [535, 529] on td "52,171" at bounding box center [490, 531] width 177 height 15
click at [537, 547] on td "29,289" at bounding box center [490, 546] width 177 height 15
click at [1114, 73] on icon "Save" at bounding box center [1117, 75] width 12 height 9
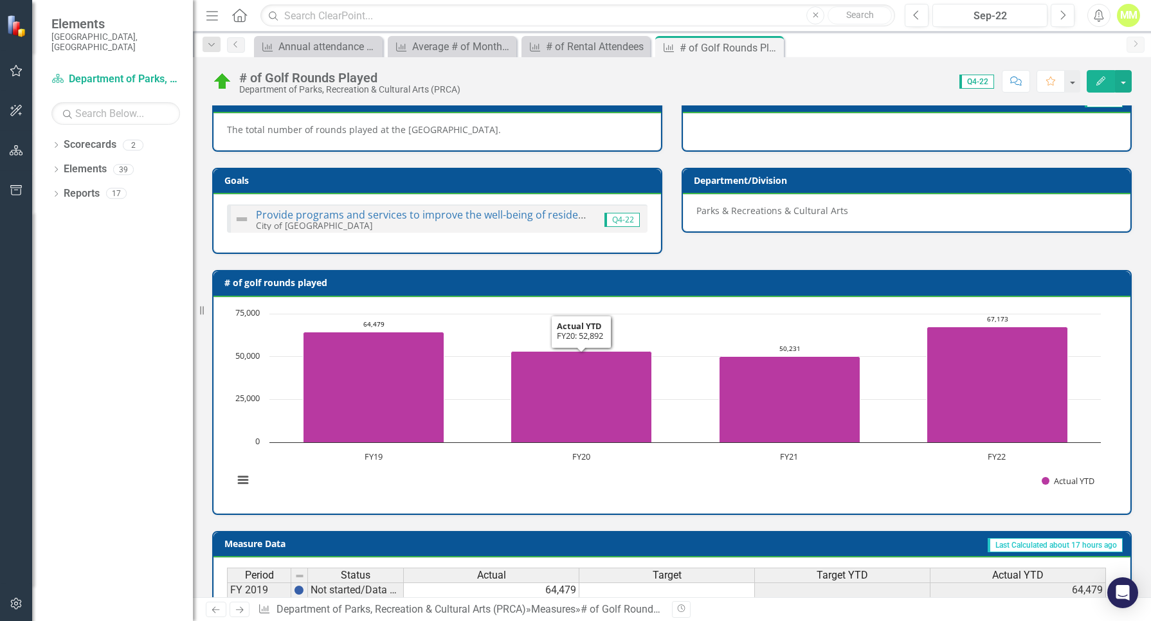
scroll to position [416, 0]
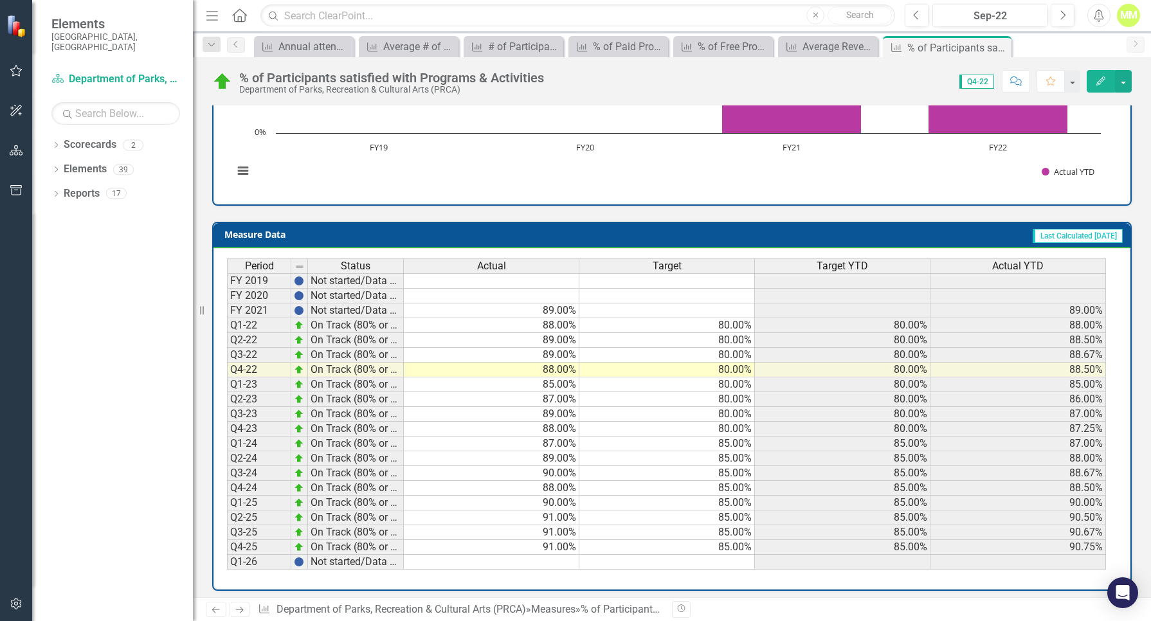
scroll to position [428, 0]
